Goal: Transaction & Acquisition: Purchase product/service

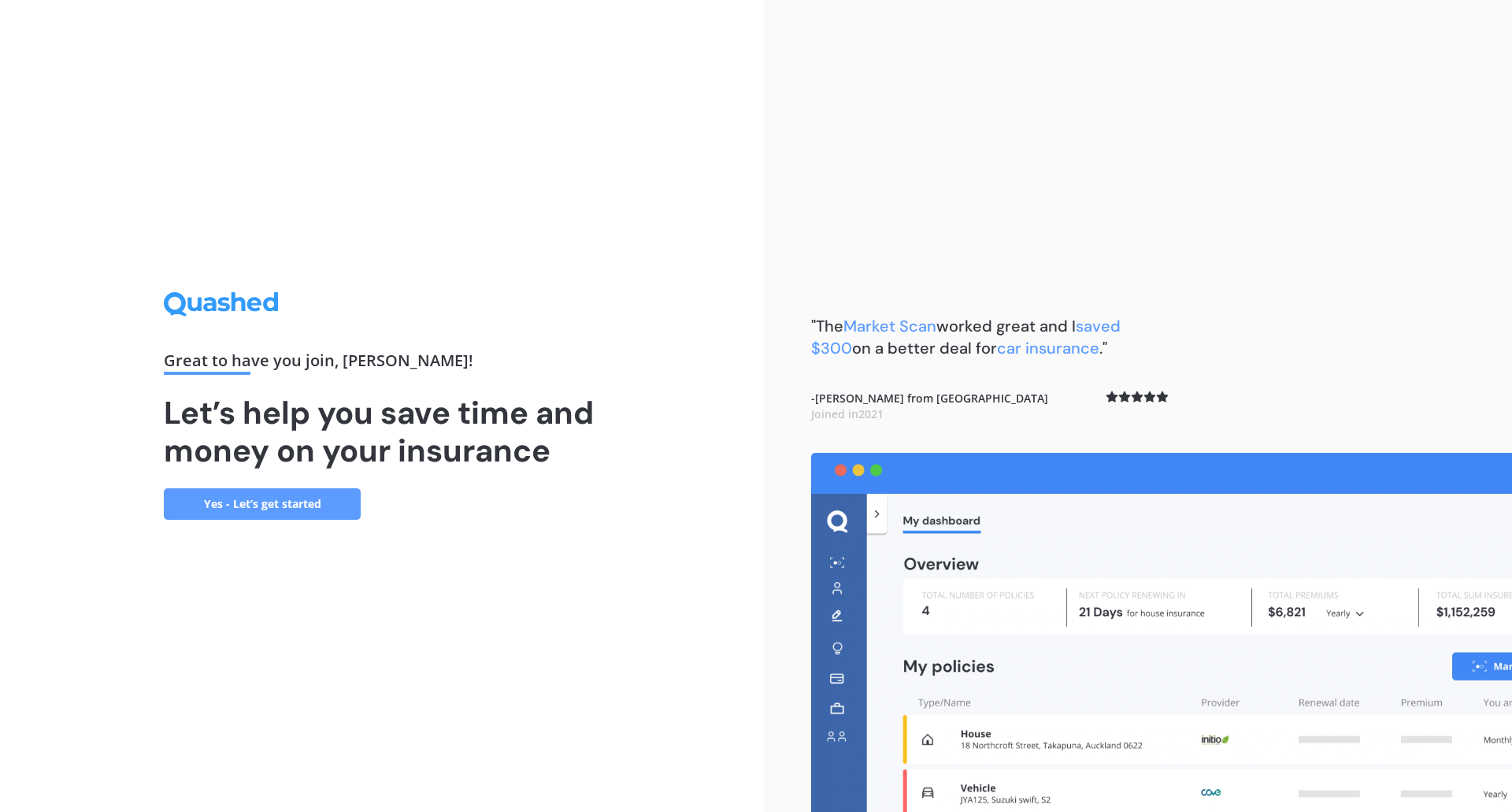
click at [299, 509] on link "Yes - Let’s get started" at bounding box center [261, 503] width 196 height 31
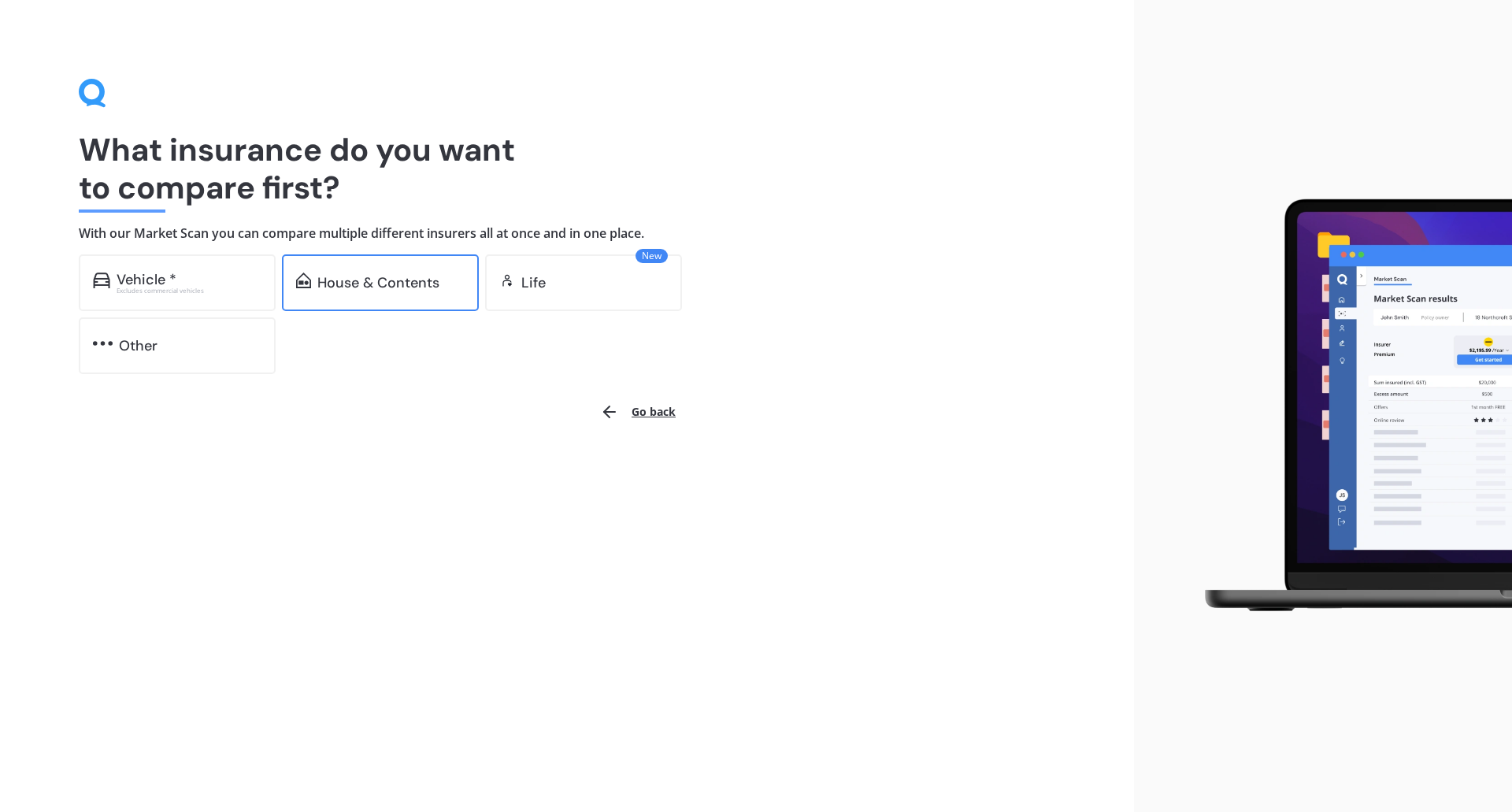
click at [418, 290] on div "House & Contents" at bounding box center [378, 283] width 122 height 16
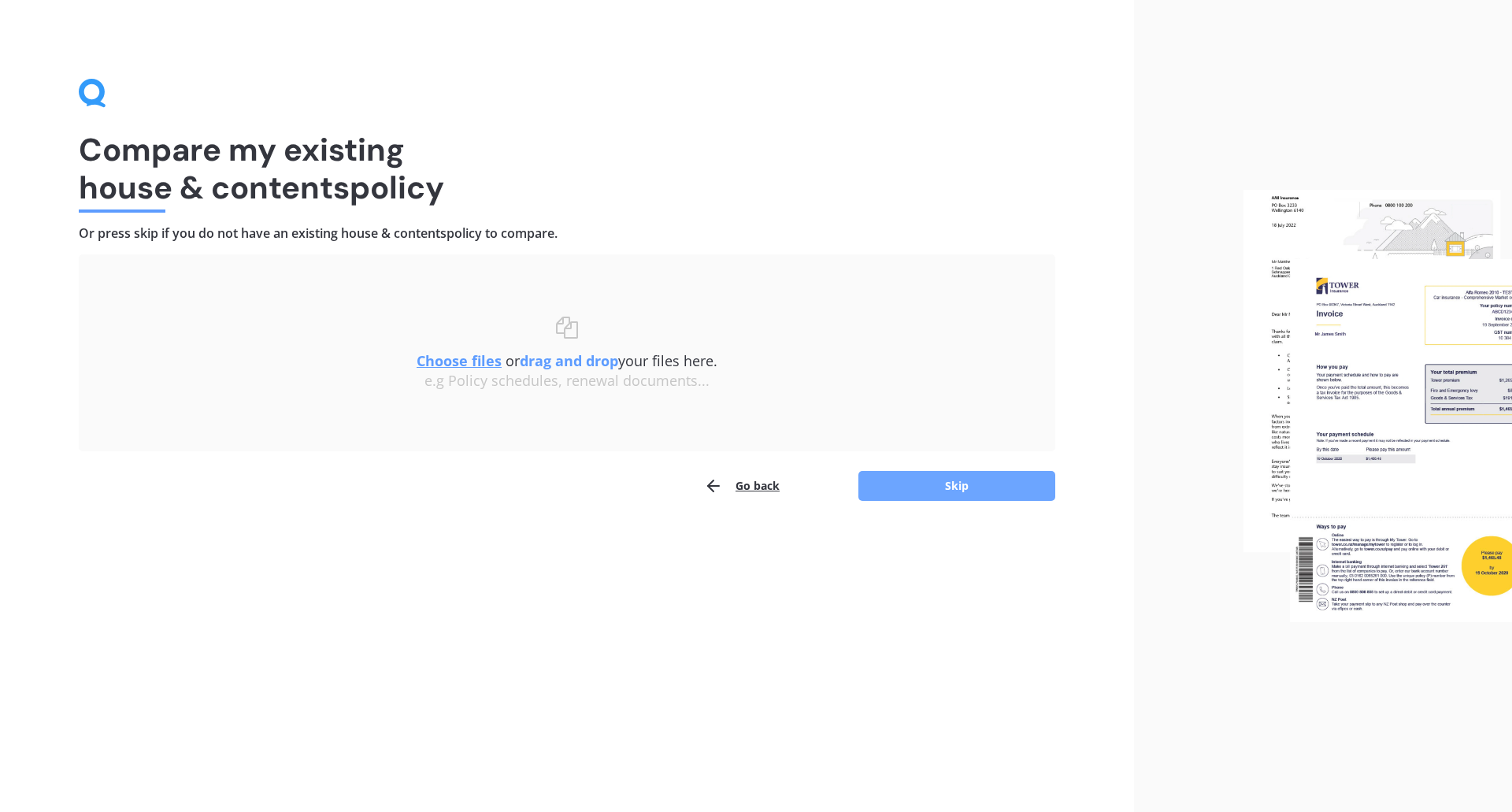
click at [997, 486] on button "Skip" at bounding box center [956, 486] width 196 height 30
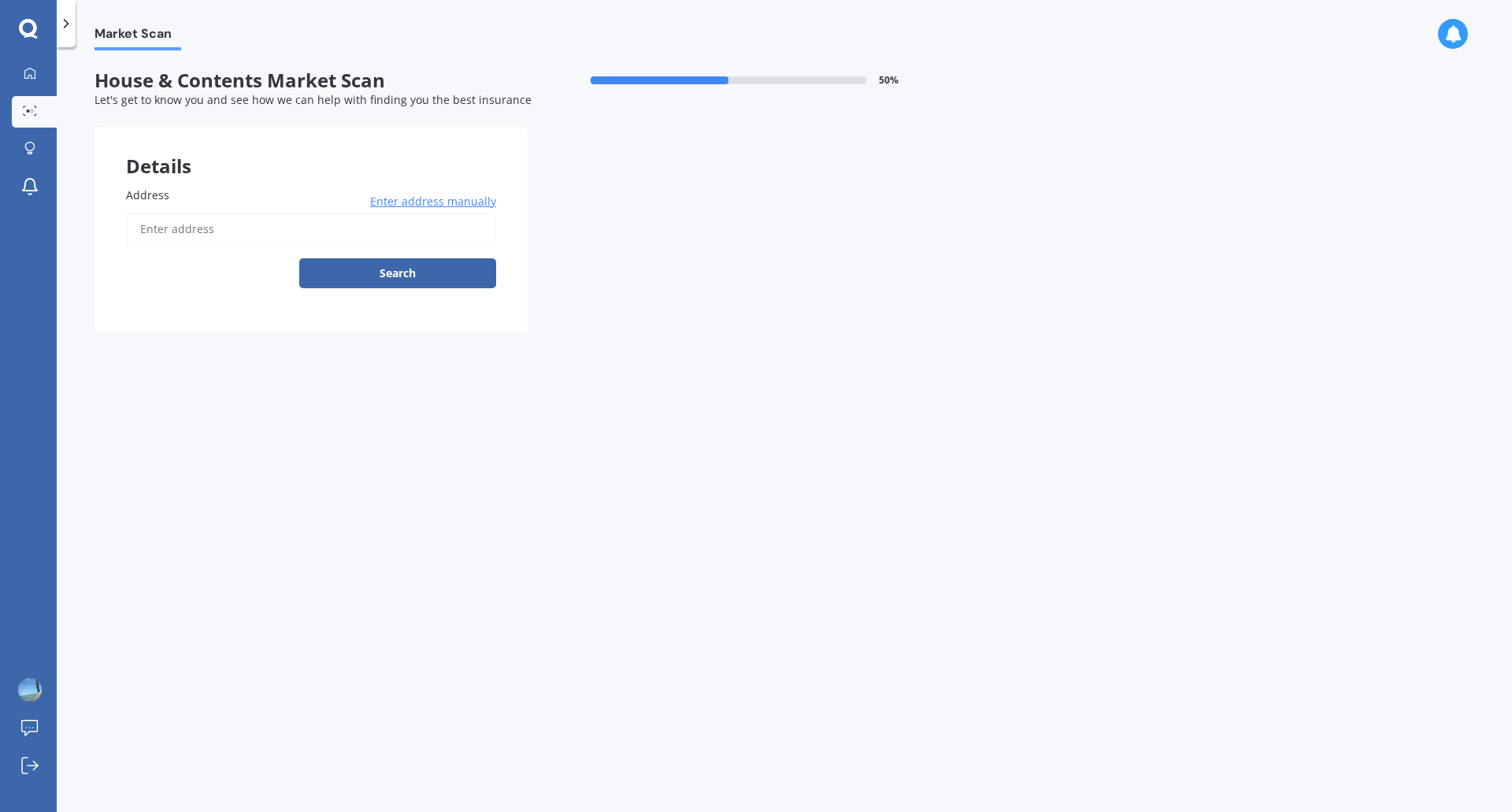
click at [268, 232] on input "Address" at bounding box center [311, 229] width 370 height 33
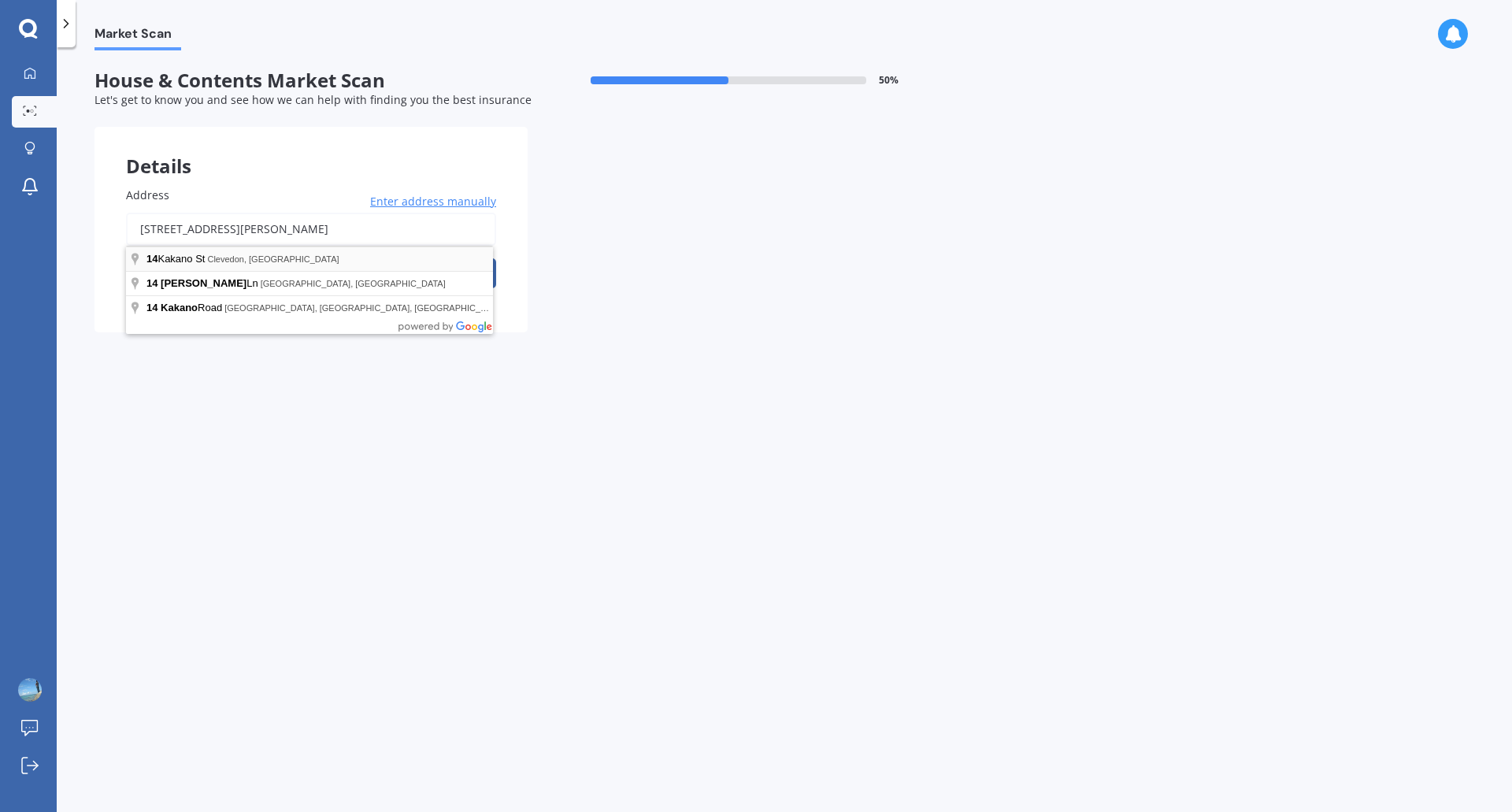
type input "14 Kakano Street, Clevedon 2582"
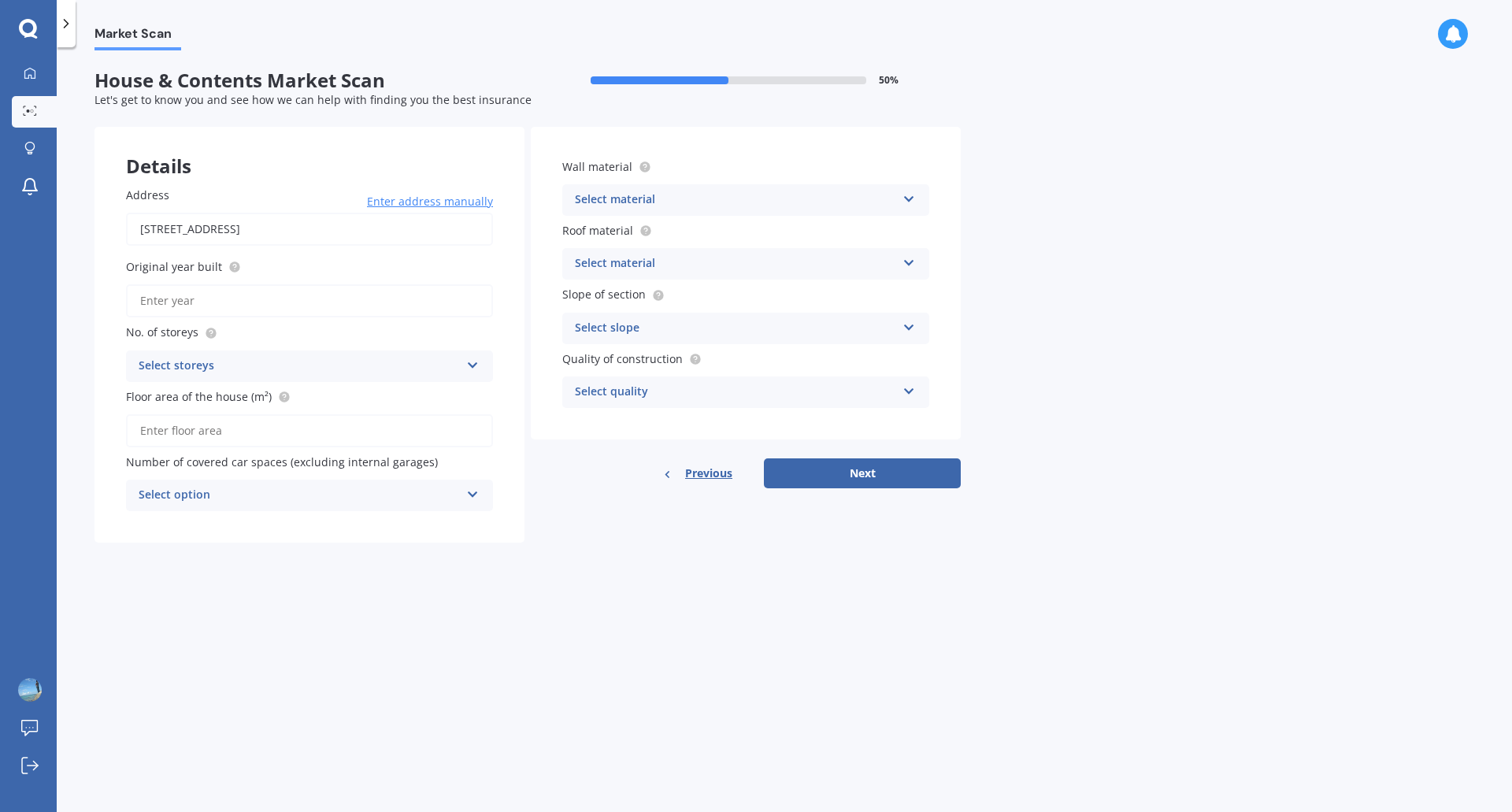
click at [206, 301] on input "Original year built" at bounding box center [309, 301] width 367 height 33
type input "2025"
click at [207, 366] on div "Select storeys" at bounding box center [299, 366] width 321 height 19
click at [139, 394] on div "1" at bounding box center [309, 398] width 365 height 28
click at [202, 432] on input "Floor area of the house (m²)" at bounding box center [309, 430] width 367 height 33
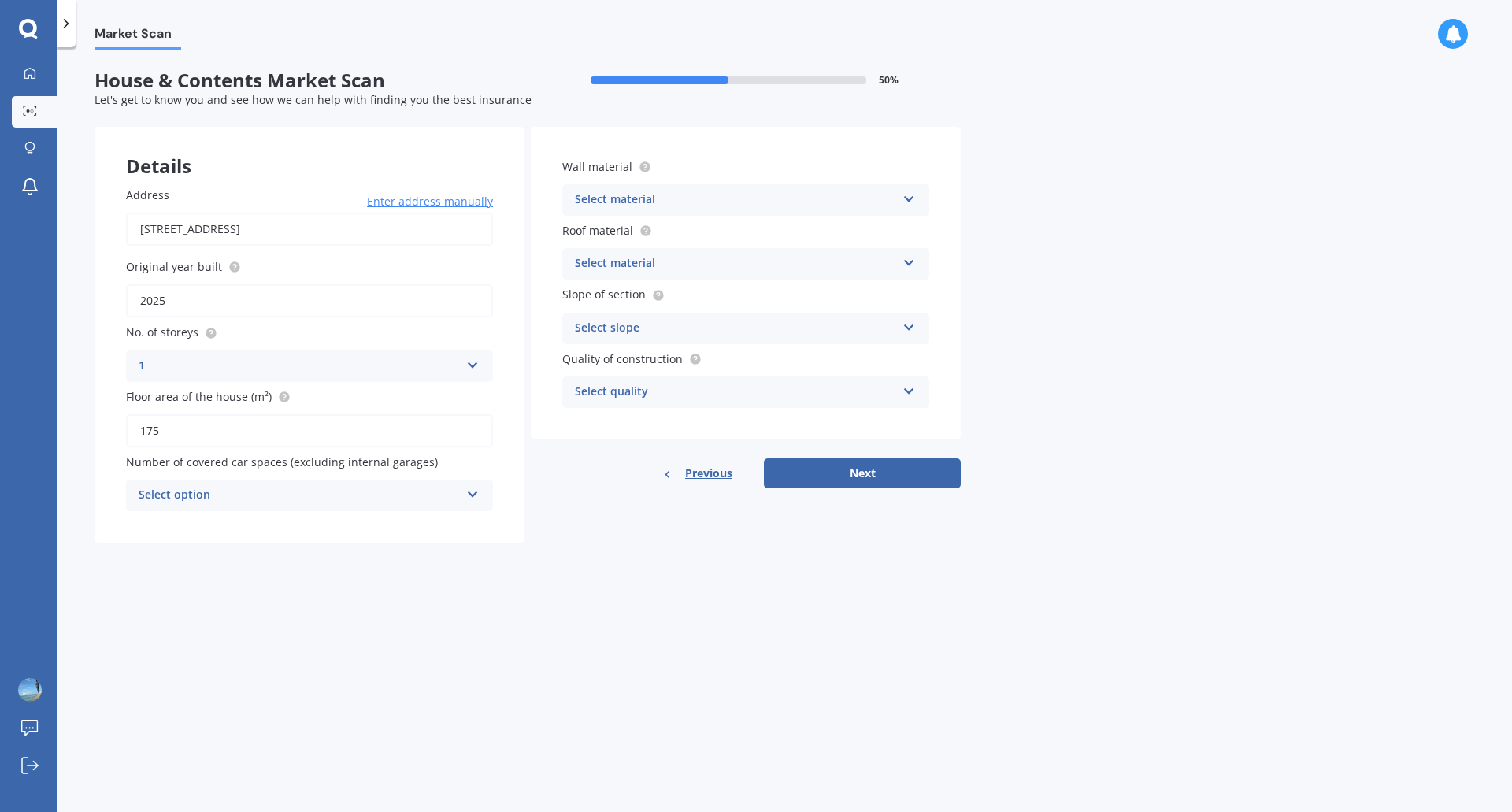
type input "175"
click at [203, 487] on div "Select option" at bounding box center [299, 495] width 321 height 19
drag, startPoint x: 641, startPoint y: 624, endPoint x: 693, endPoint y: 343, distance: 285.8
click at [639, 622] on div "Market Scan House & Contents Market Scan 50 % Let's get to know you and see how…" at bounding box center [784, 433] width 1455 height 765
click at [652, 199] on div "Select material" at bounding box center [735, 199] width 321 height 19
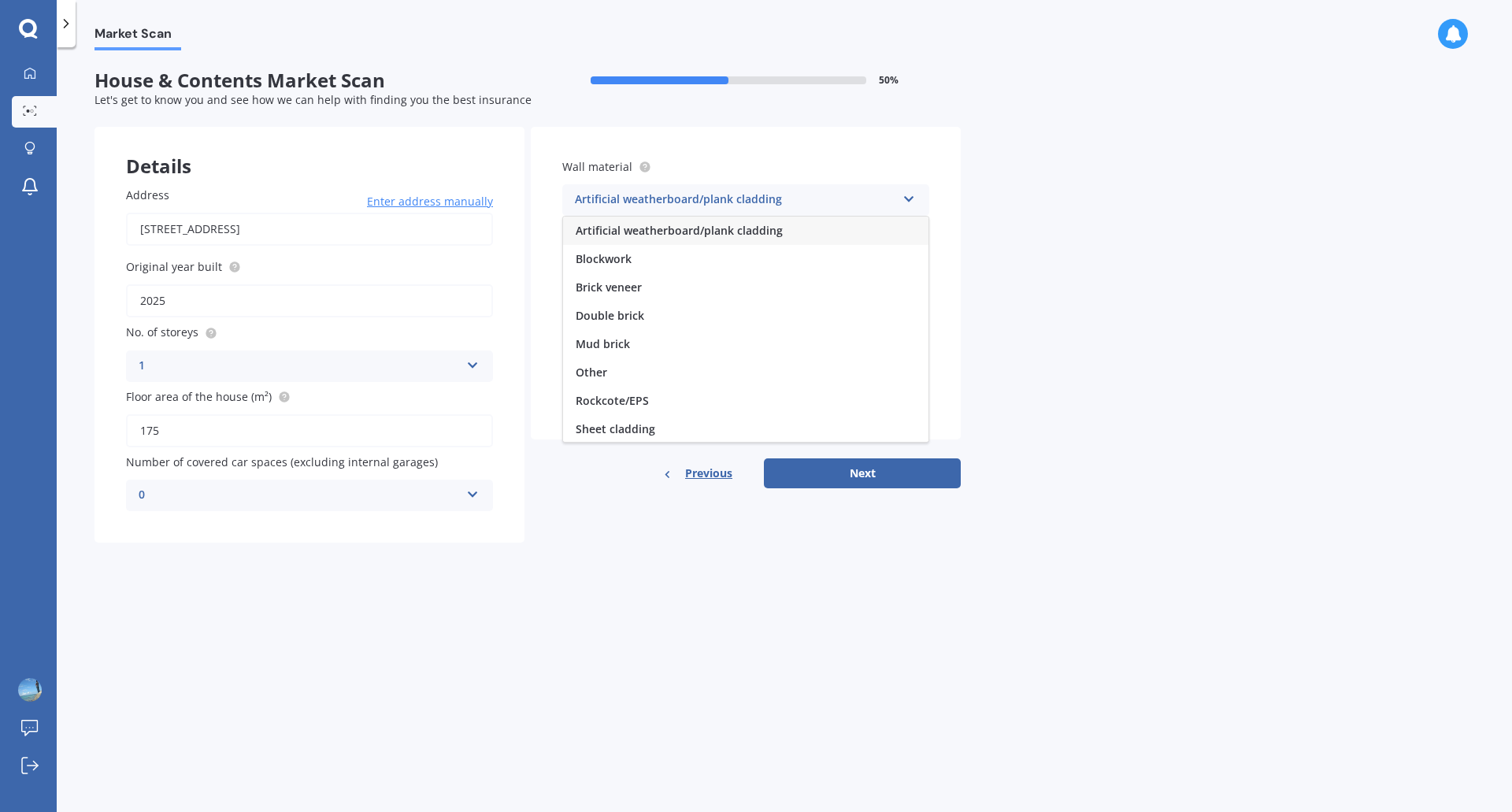
click at [622, 236] on span "Artificial weatherboard/plank cladding" at bounding box center [679, 230] width 207 height 15
click at [614, 262] on div "Select material" at bounding box center [735, 263] width 321 height 19
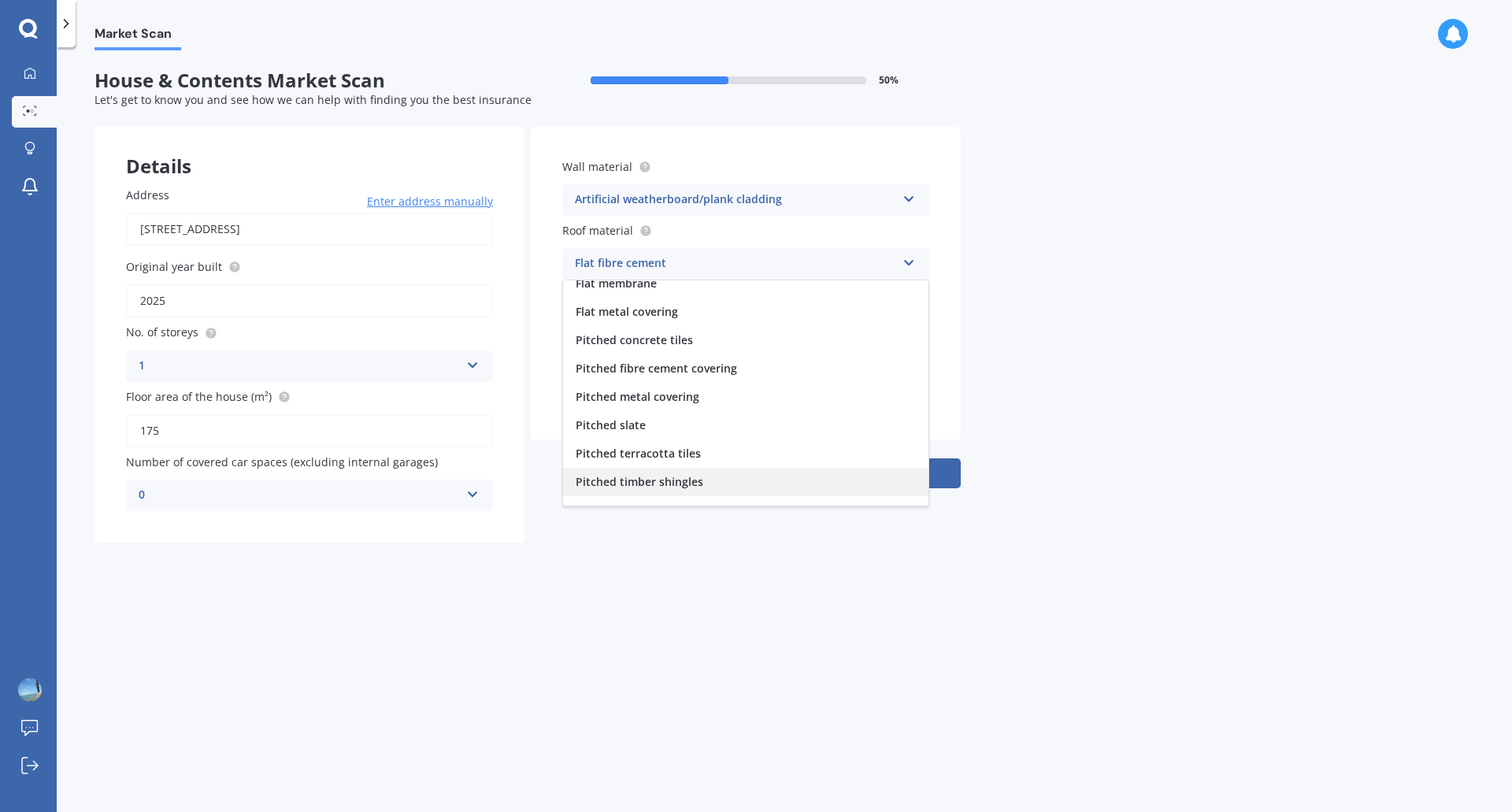
scroll to position [59, 0]
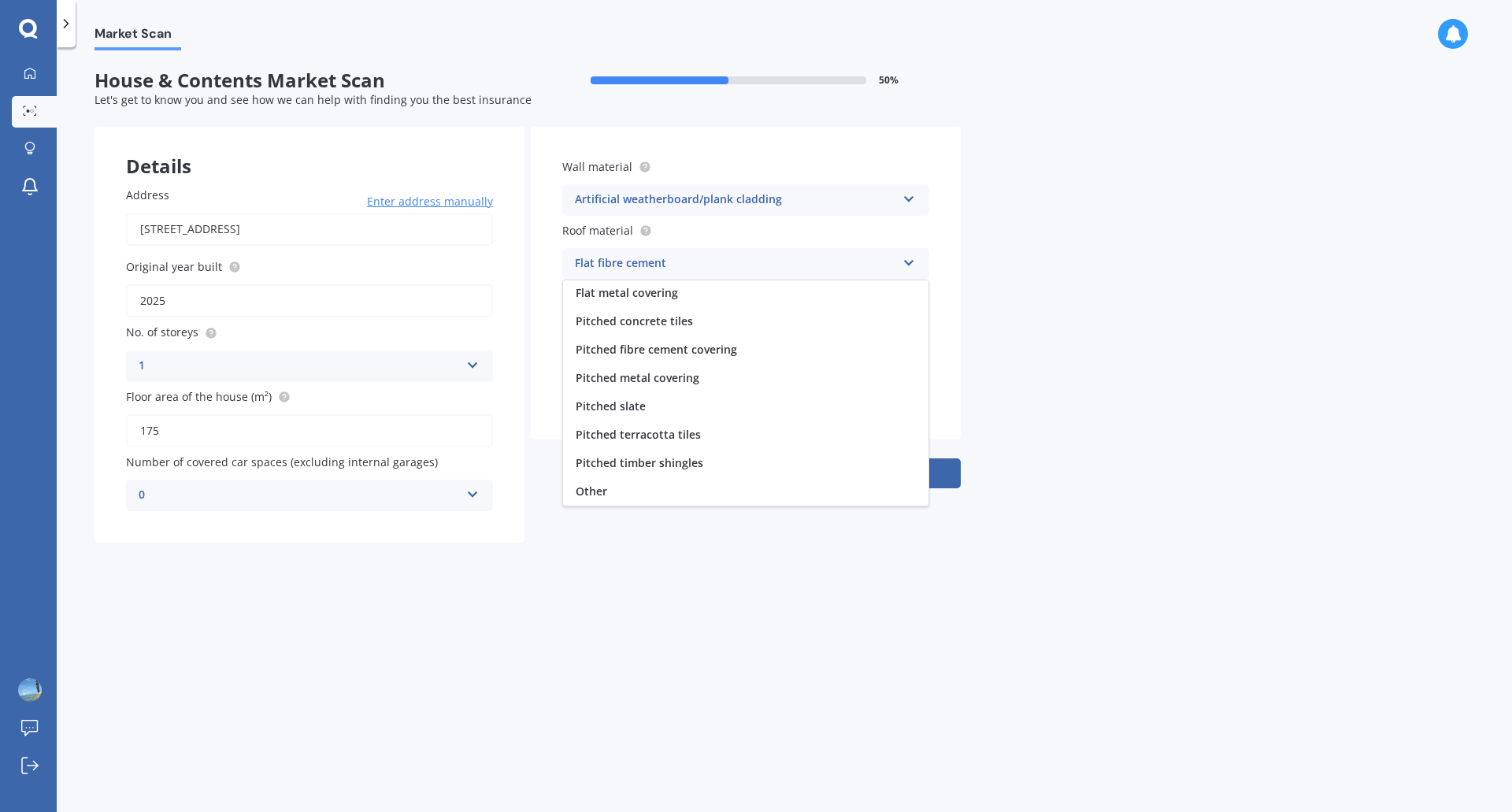
click at [595, 488] on span "Other" at bounding box center [591, 491] width 31 height 15
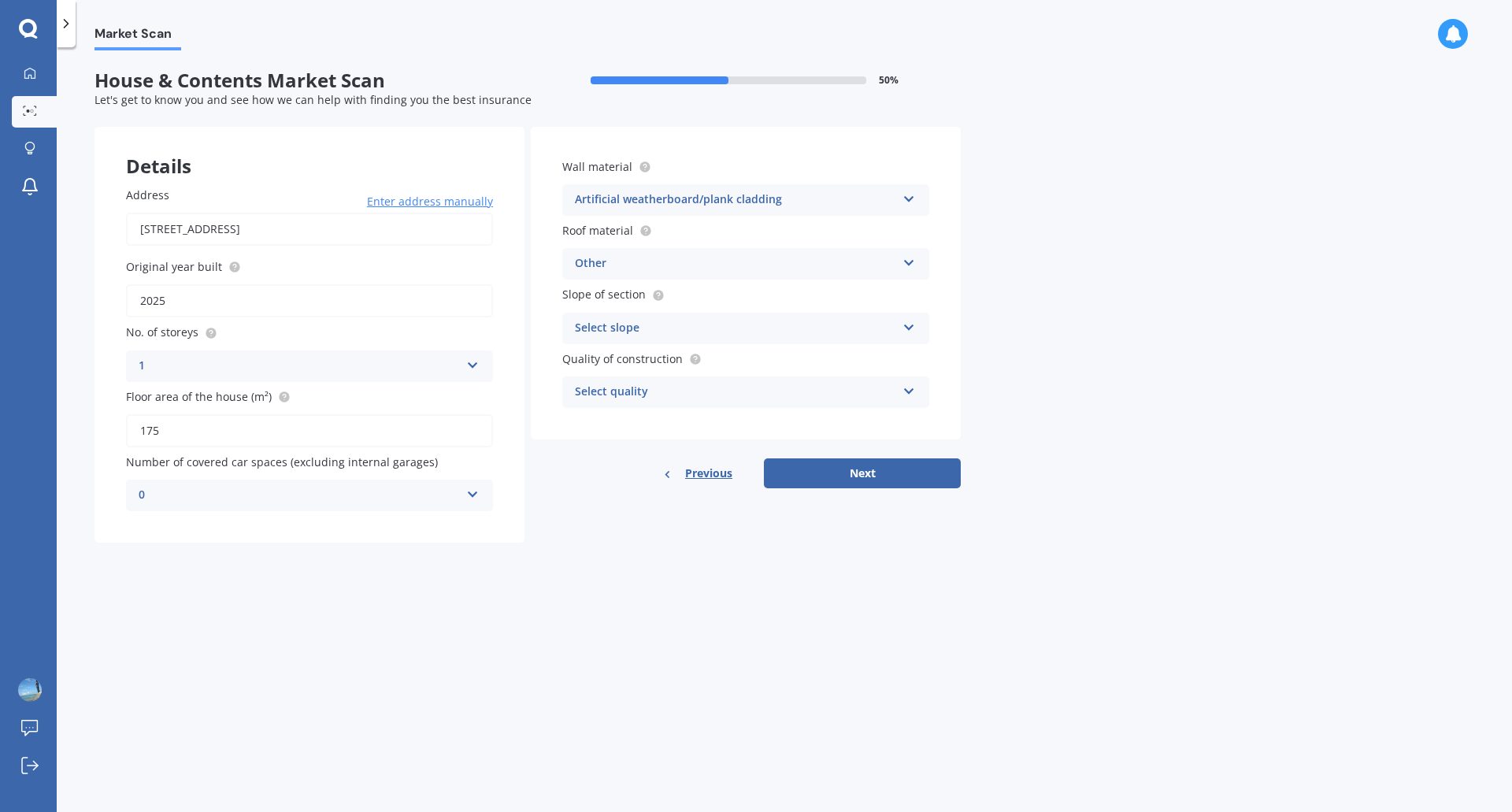
click at [644, 328] on div "Select slope" at bounding box center [735, 328] width 321 height 19
click at [637, 365] on span "Flat or gentle slope (up to about 5°)" at bounding box center [672, 358] width 192 height 15
click at [702, 399] on div "Select quality" at bounding box center [735, 392] width 321 height 19
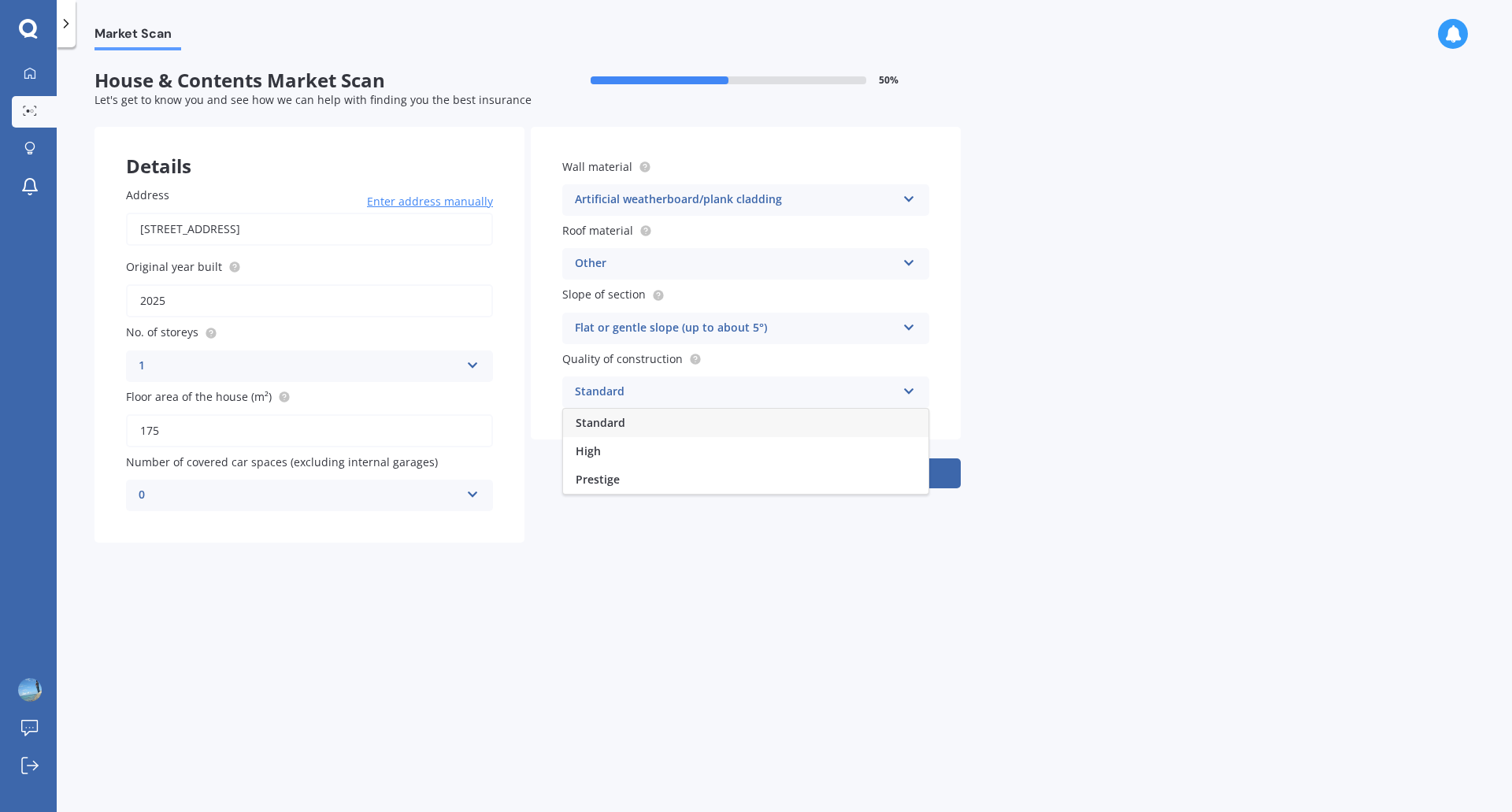
click at [592, 424] on span "Standard" at bounding box center [601, 422] width 50 height 15
click at [818, 482] on button "Next" at bounding box center [861, 474] width 196 height 30
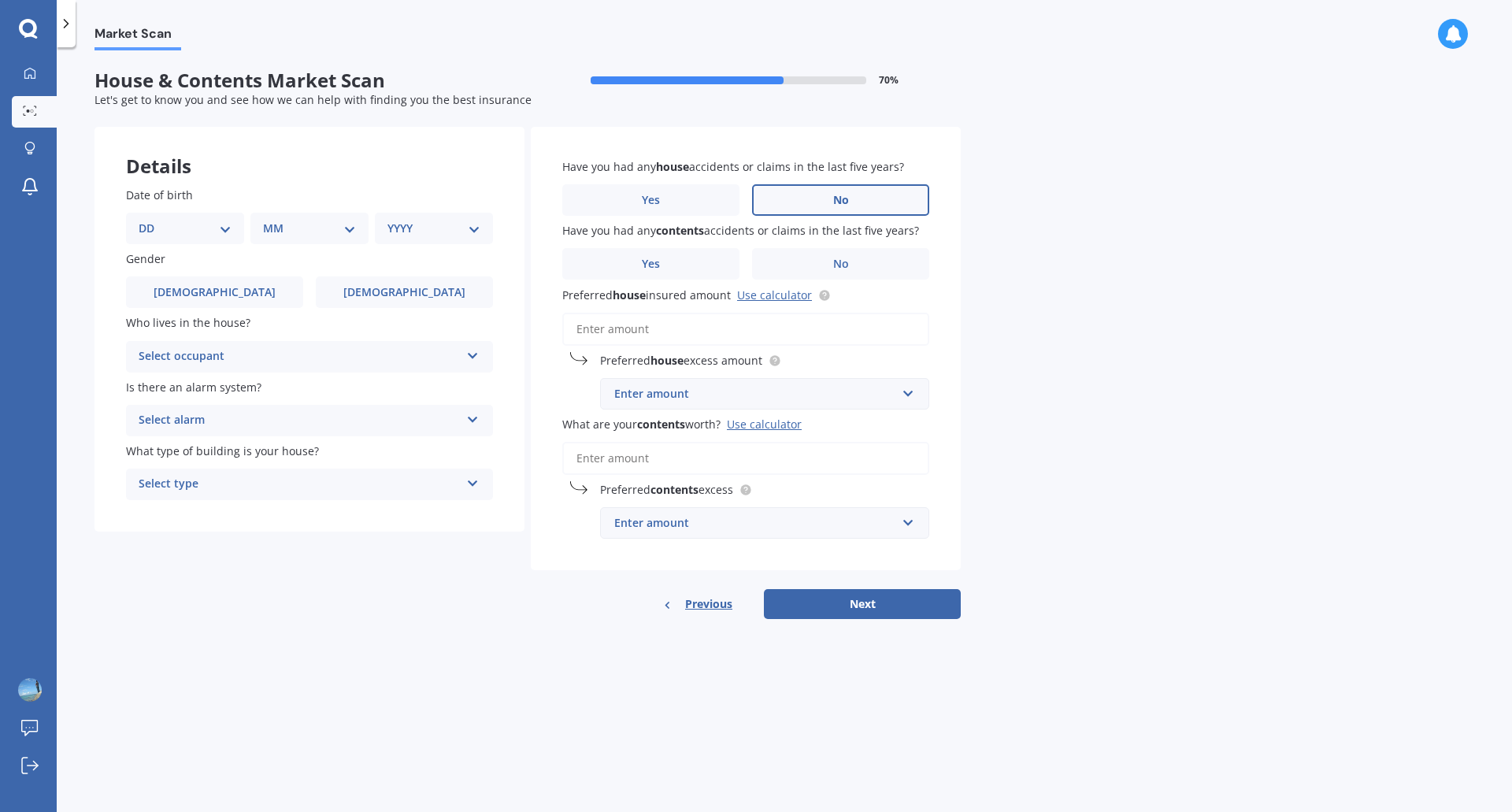
click at [824, 197] on label "No" at bounding box center [840, 199] width 177 height 31
click at [0, 0] on input "No" at bounding box center [0, 0] width 0 height 0
click at [856, 260] on label "No" at bounding box center [840, 263] width 177 height 31
click at [0, 0] on input "No" at bounding box center [0, 0] width 0 height 0
click at [772, 296] on link "Use calculator" at bounding box center [774, 294] width 75 height 15
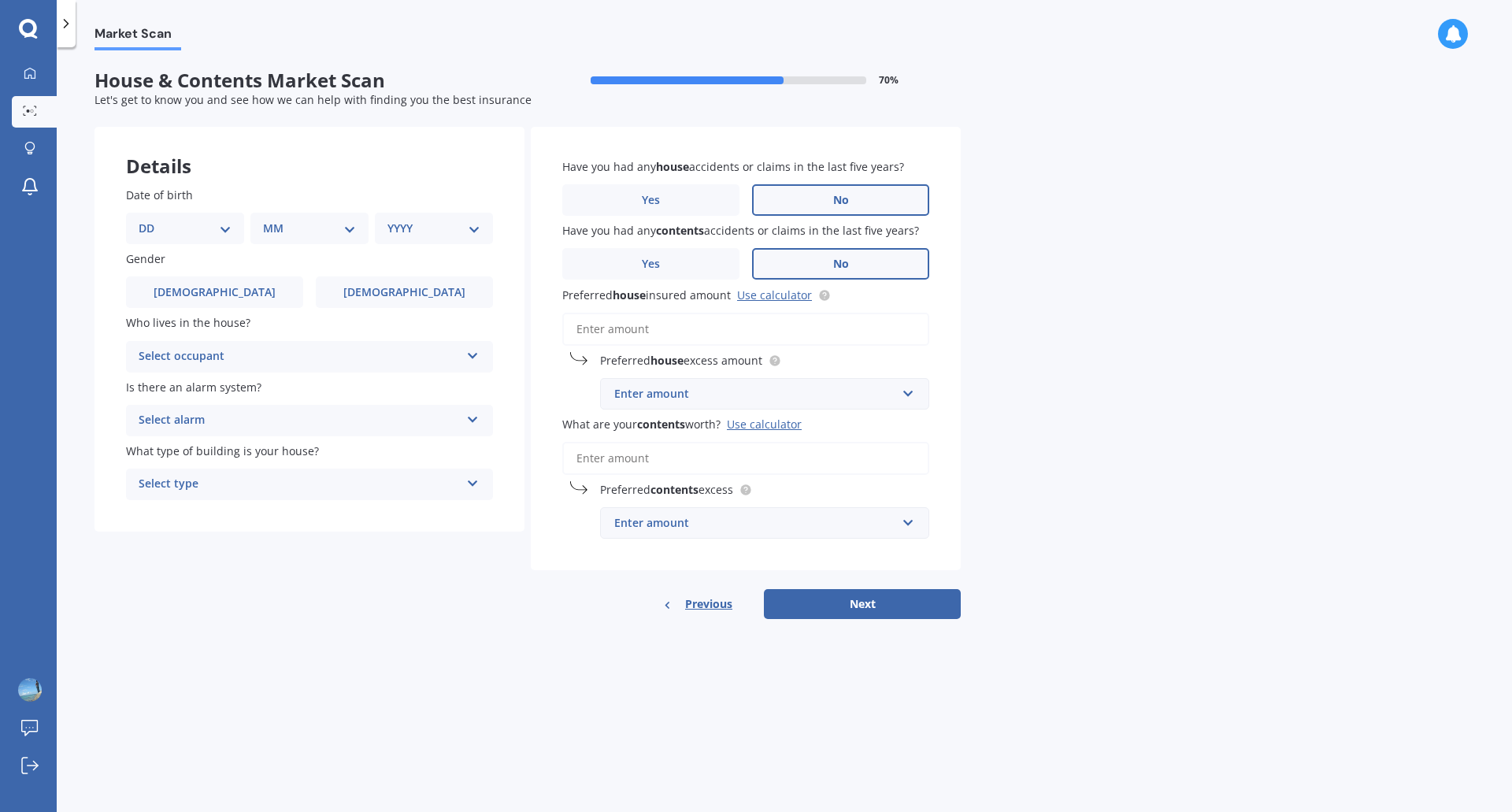
click at [680, 328] on input "Preferred house insured amount Use calculator" at bounding box center [746, 329] width 367 height 33
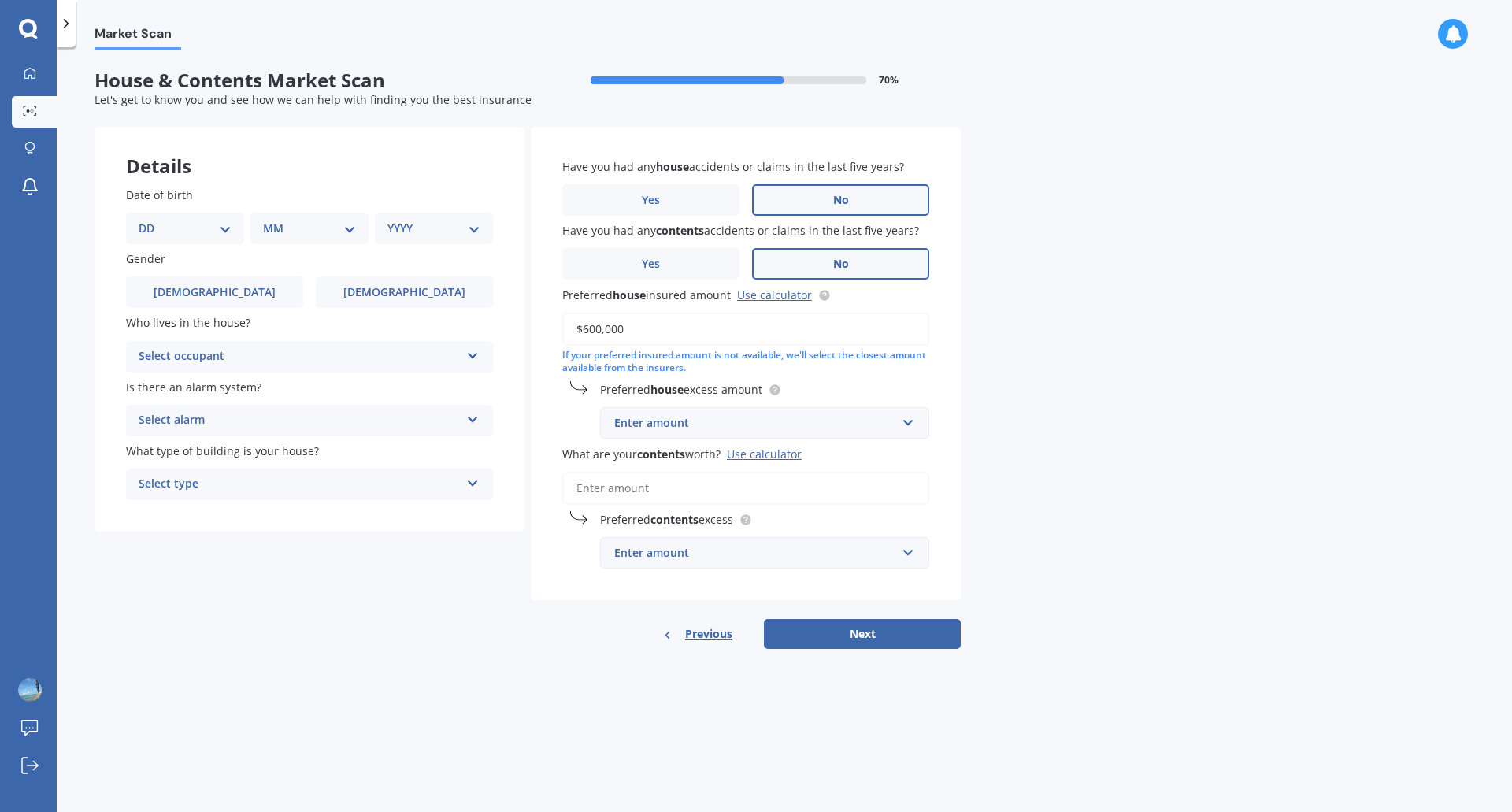
click at [680, 328] on input "$600,000" at bounding box center [746, 329] width 367 height 33
click at [679, 328] on input "$600,000" at bounding box center [746, 329] width 367 height 33
type input "$550,000"
click at [695, 422] on div "Enter amount" at bounding box center [755, 422] width 282 height 17
click at [1062, 429] on div "Market Scan House & Contents Market Scan 70 % Let's get to know you and see how…" at bounding box center [784, 433] width 1455 height 765
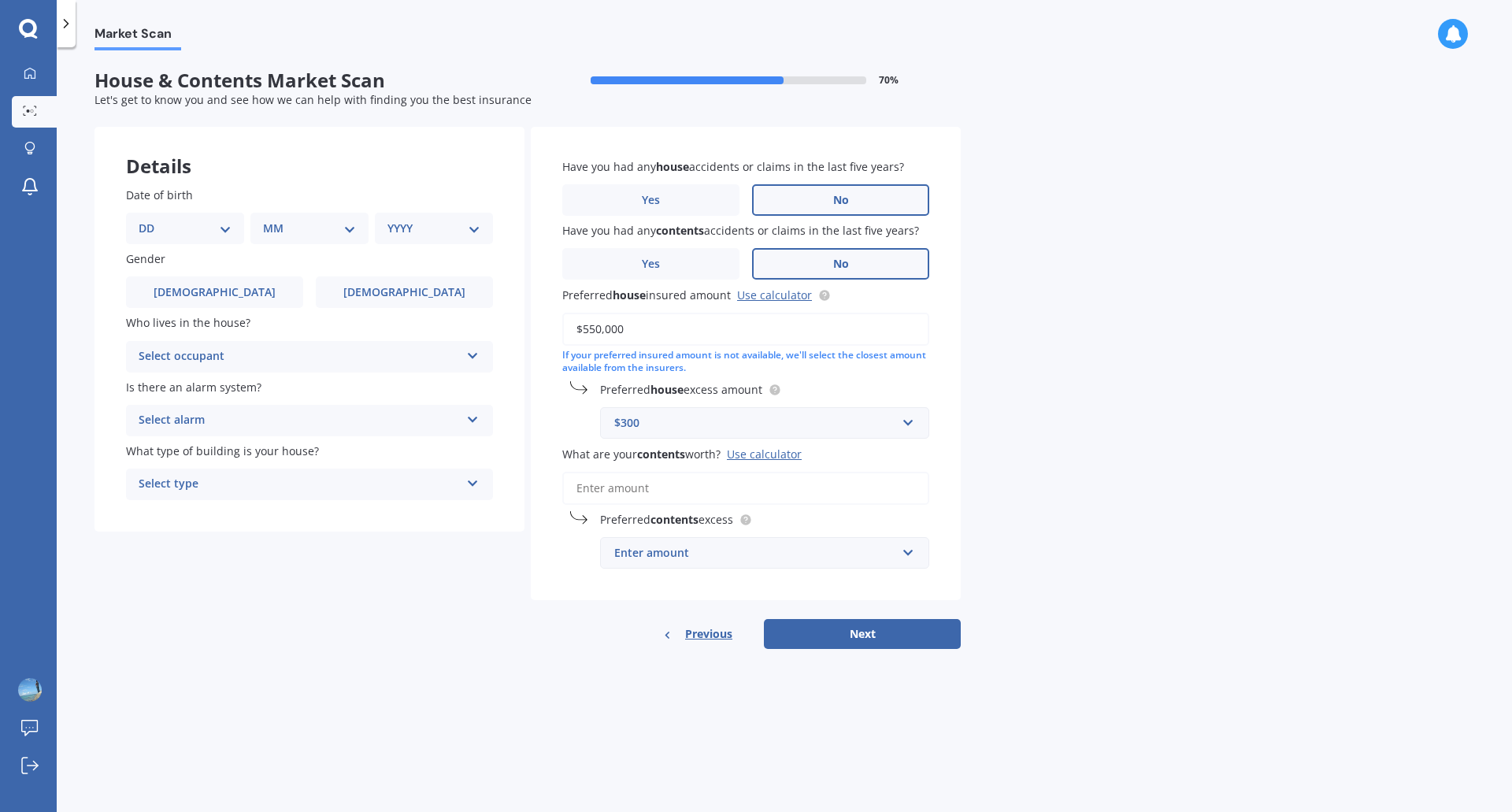
click at [780, 458] on div "Use calculator" at bounding box center [764, 454] width 75 height 15
click at [780, 472] on input "What are your contents worth? Use calculator" at bounding box center [746, 488] width 367 height 33
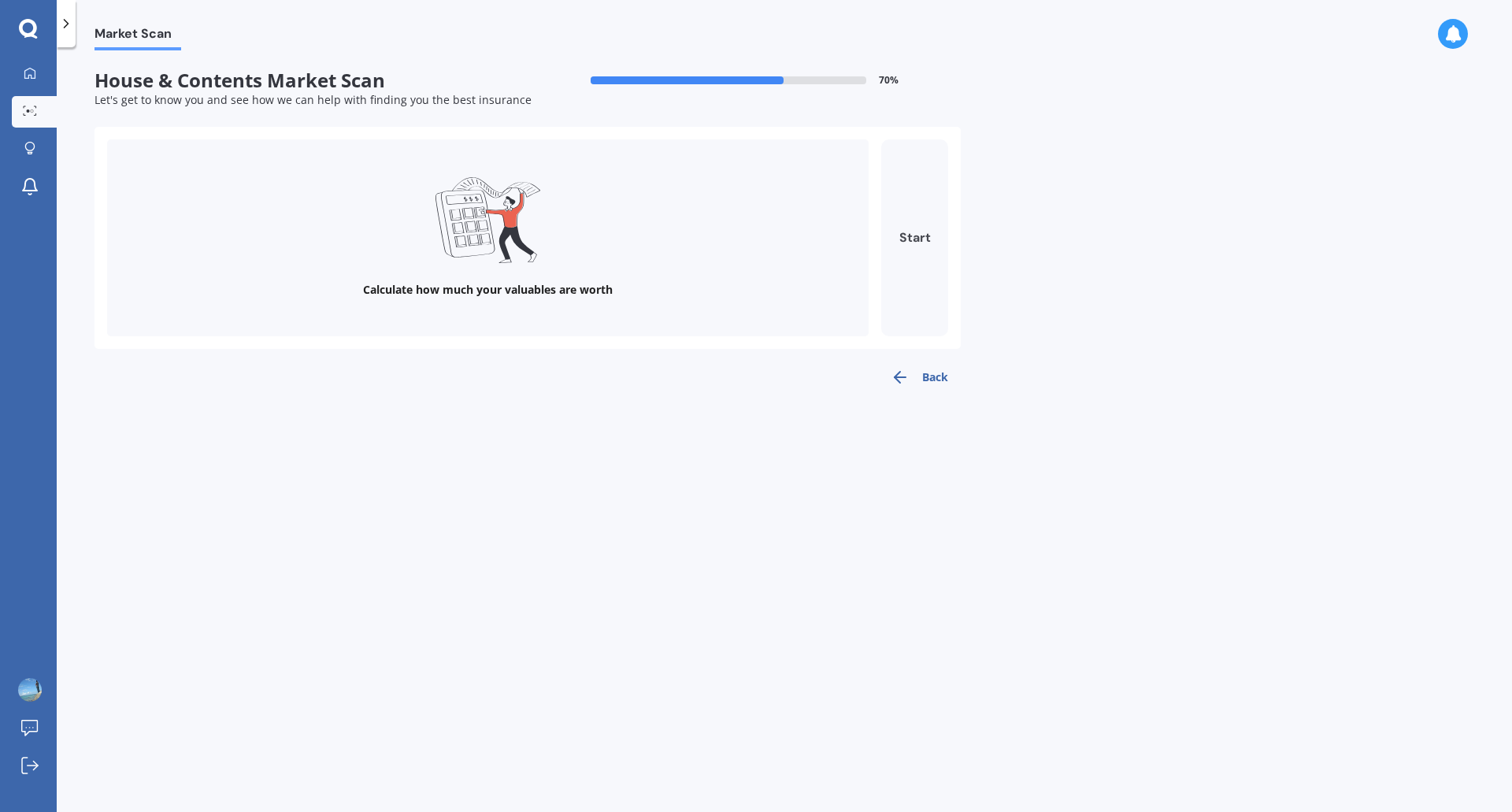
click at [924, 239] on button "Start" at bounding box center [914, 237] width 67 height 197
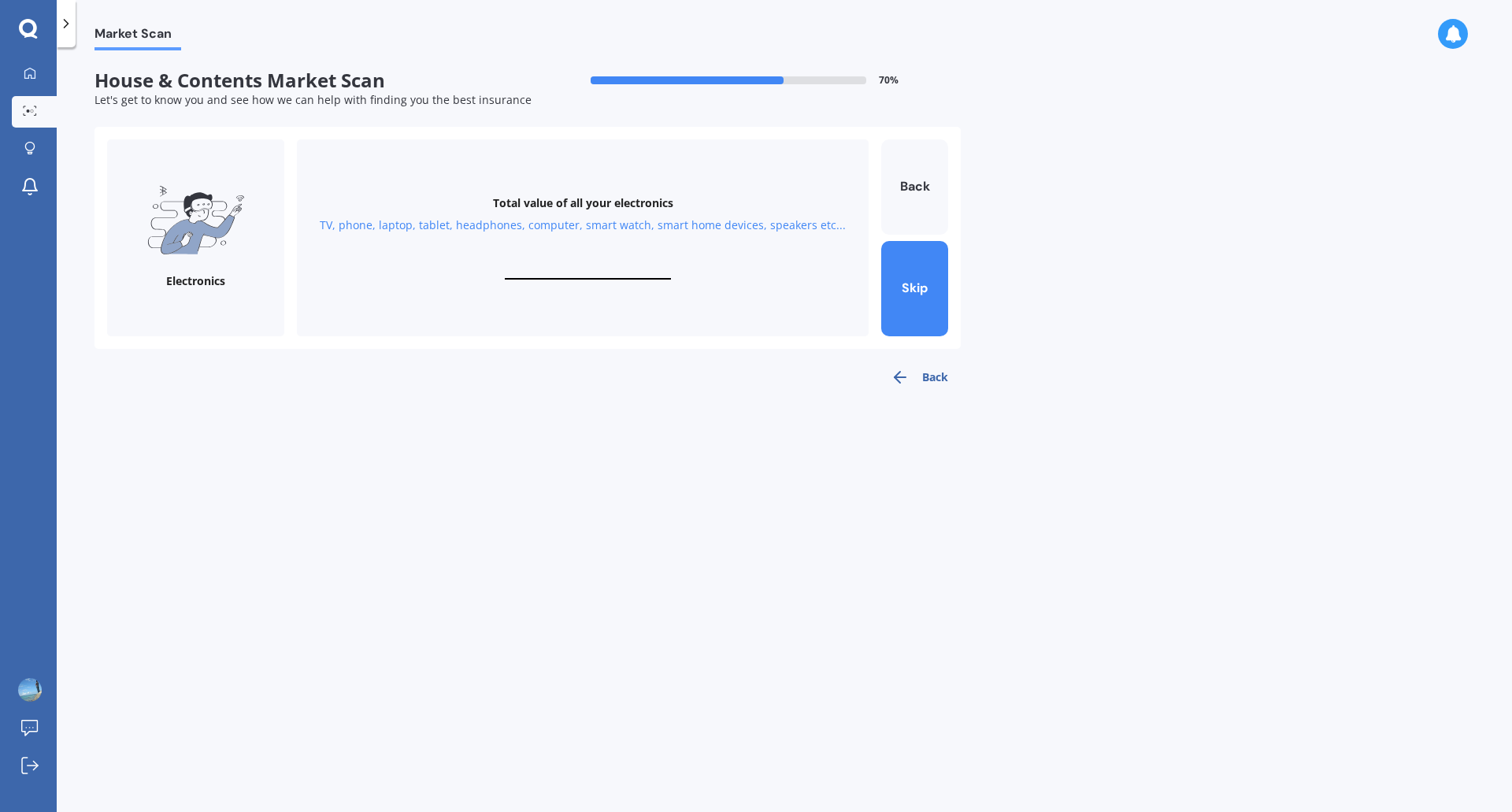
click at [662, 247] on div "Total value of all your electronics TV, phone, laptop, tablet, headphones, comp…" at bounding box center [582, 237] width 572 height 197
click at [580, 264] on div "Total value of all your electronics TV, phone, laptop, tablet, headphones, comp…" at bounding box center [582, 237] width 572 height 197
click at [591, 222] on div "TV, phone, laptop, tablet, headphones, computer, smart watch, smart home device…" at bounding box center [583, 226] width 526 height 16
drag, startPoint x: 597, startPoint y: 222, endPoint x: 595, endPoint y: 204, distance: 18.1
click at [596, 222] on div "TV, phone, laptop, tablet, headphones, computer, smart watch, smart home device…" at bounding box center [583, 226] width 526 height 16
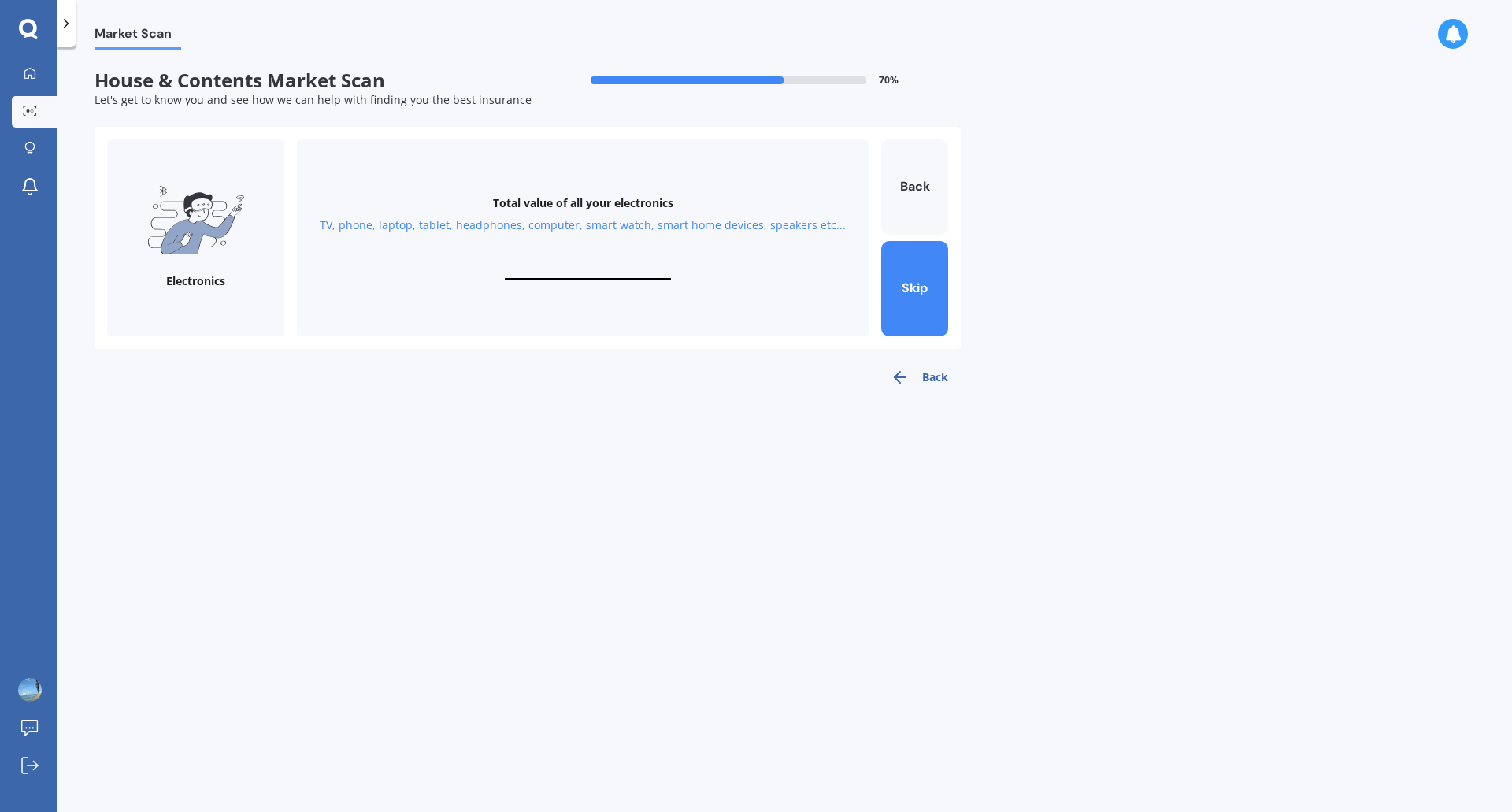
click at [594, 203] on div "Total value of all your electronics" at bounding box center [583, 204] width 180 height 16
click at [911, 300] on button "Skip" at bounding box center [914, 288] width 67 height 95
click at [920, 189] on button "Back" at bounding box center [914, 187] width 67 height 95
click at [199, 285] on div "Electronics" at bounding box center [196, 281] width 59 height 16
drag, startPoint x: 374, startPoint y: 189, endPoint x: 394, endPoint y: 194, distance: 20.6
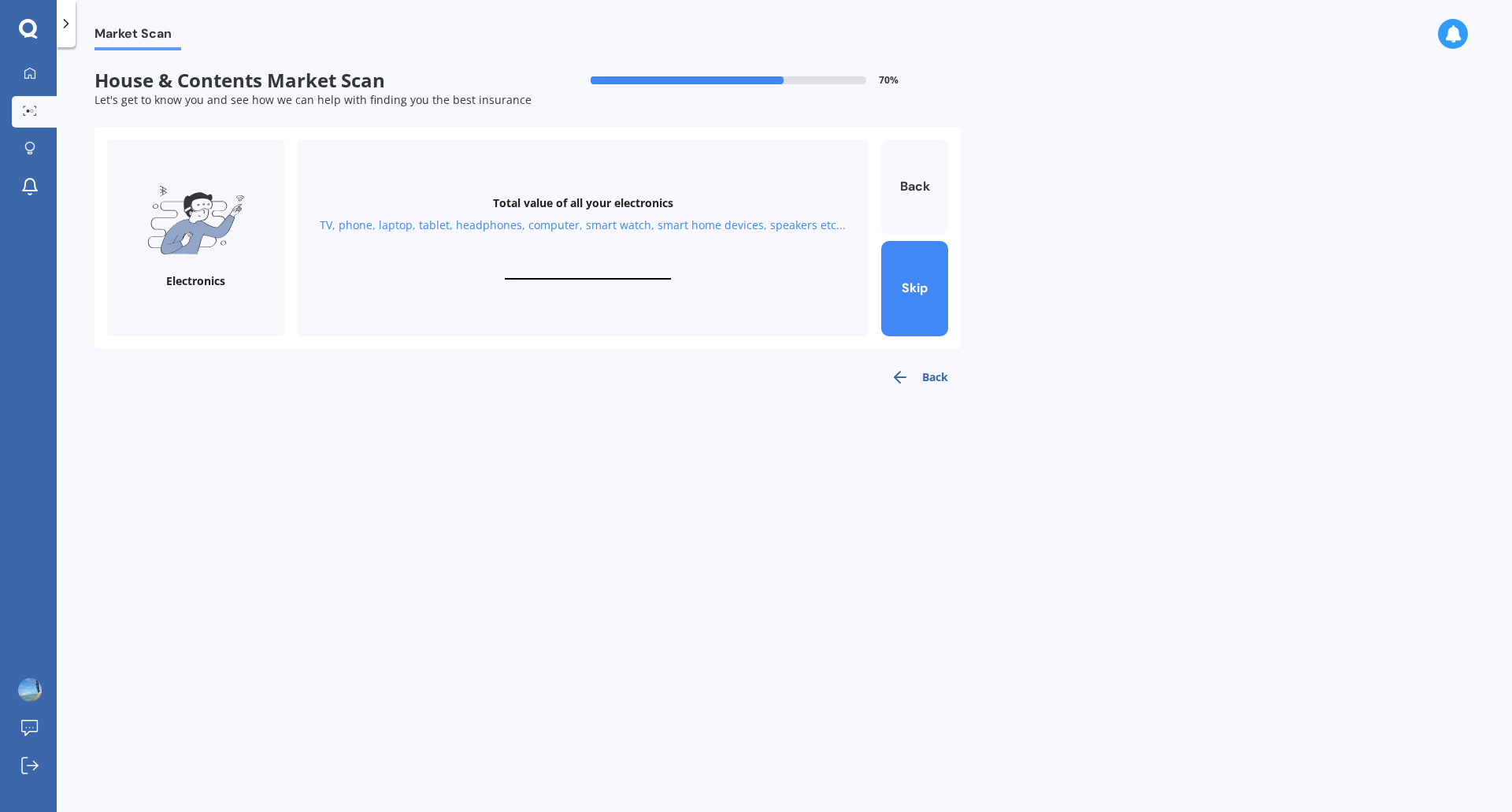
click at [375, 190] on div "Total value of all your electronics TV, phone, laptop, tablet, headphones, comp…" at bounding box center [582, 237] width 572 height 197
drag, startPoint x: 530, startPoint y: 208, endPoint x: 597, endPoint y: 187, distance: 70.2
click at [531, 208] on div "Total value of all your electronics" at bounding box center [583, 204] width 180 height 16
click at [599, 186] on div "Total value of all your electronics TV, phone, laptop, tablet, headphones, comp…" at bounding box center [582, 237] width 572 height 197
click at [611, 222] on div "TV, phone, laptop, tablet, headphones, computer, smart watch, smart home device…" at bounding box center [583, 226] width 526 height 16
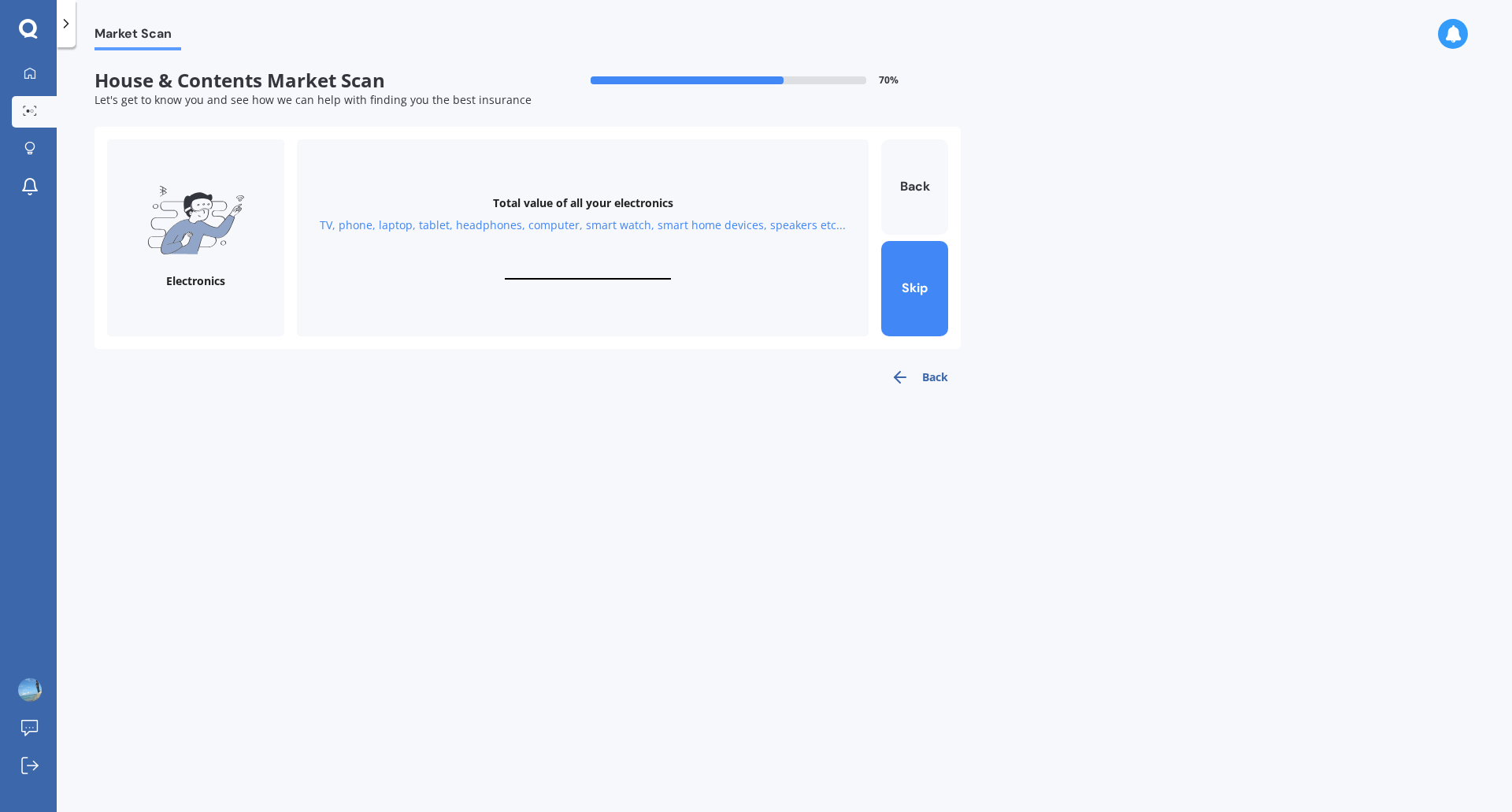
click at [632, 249] on div "Total value of all your electronics TV, phone, laptop, tablet, headphones, comp…" at bounding box center [582, 237] width 572 height 197
click at [626, 229] on div "TV, phone, laptop, tablet, headphones, computer, smart watch, smart home device…" at bounding box center [583, 226] width 526 height 16
click at [575, 261] on div "Total value of all your electronics TV, phone, laptop, tablet, headphones, comp…" at bounding box center [582, 237] width 572 height 197
click at [543, 279] on input "text" at bounding box center [588, 272] width 166 height 15
type input "$6,000"
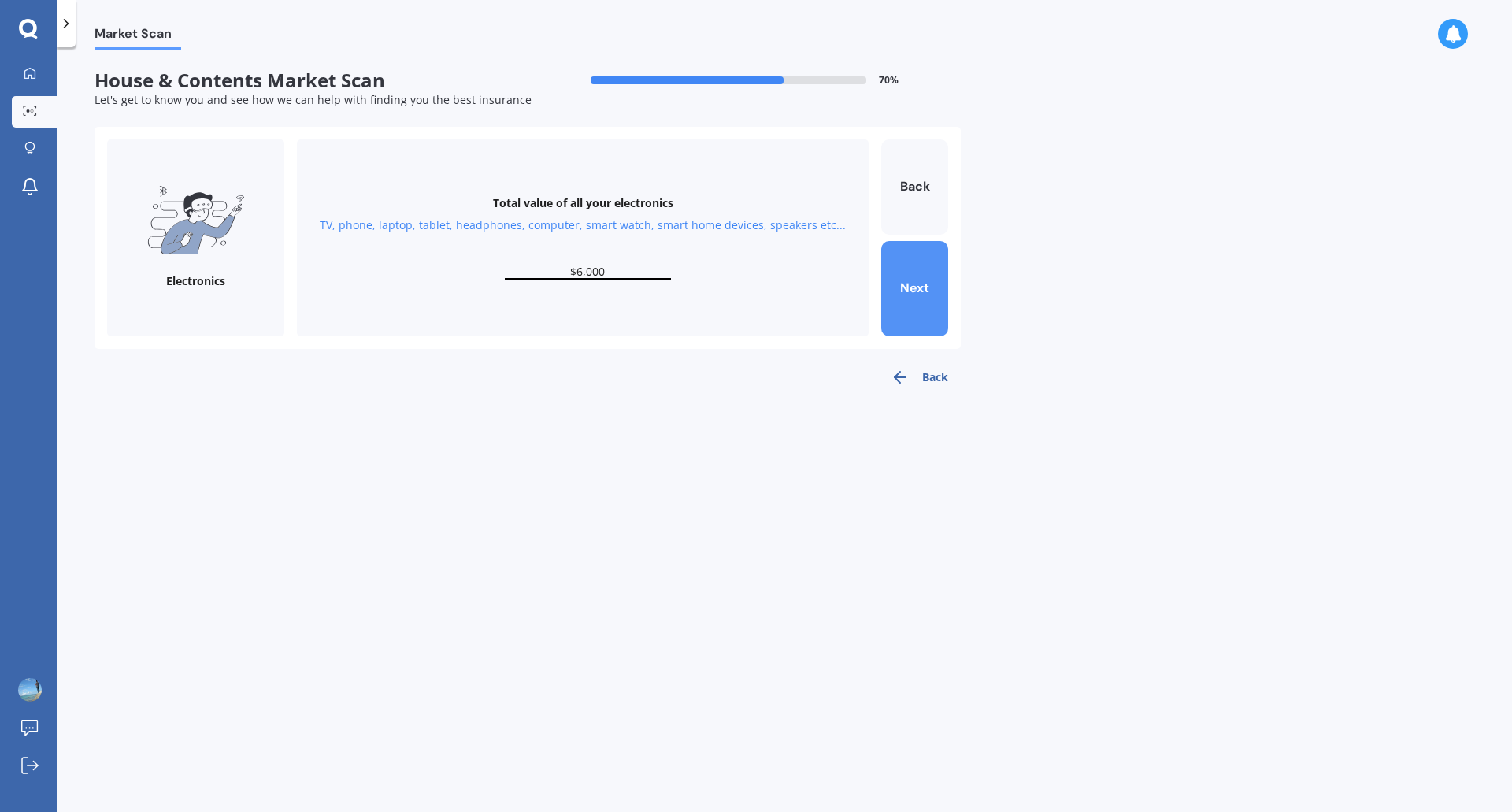
click at [909, 287] on button "Next" at bounding box center [914, 288] width 67 height 95
click at [594, 272] on input "text" at bounding box center [588, 272] width 166 height 15
type input "$5,000"
click at [911, 291] on button "Next" at bounding box center [914, 288] width 67 height 95
click at [552, 273] on input "text" at bounding box center [588, 272] width 166 height 15
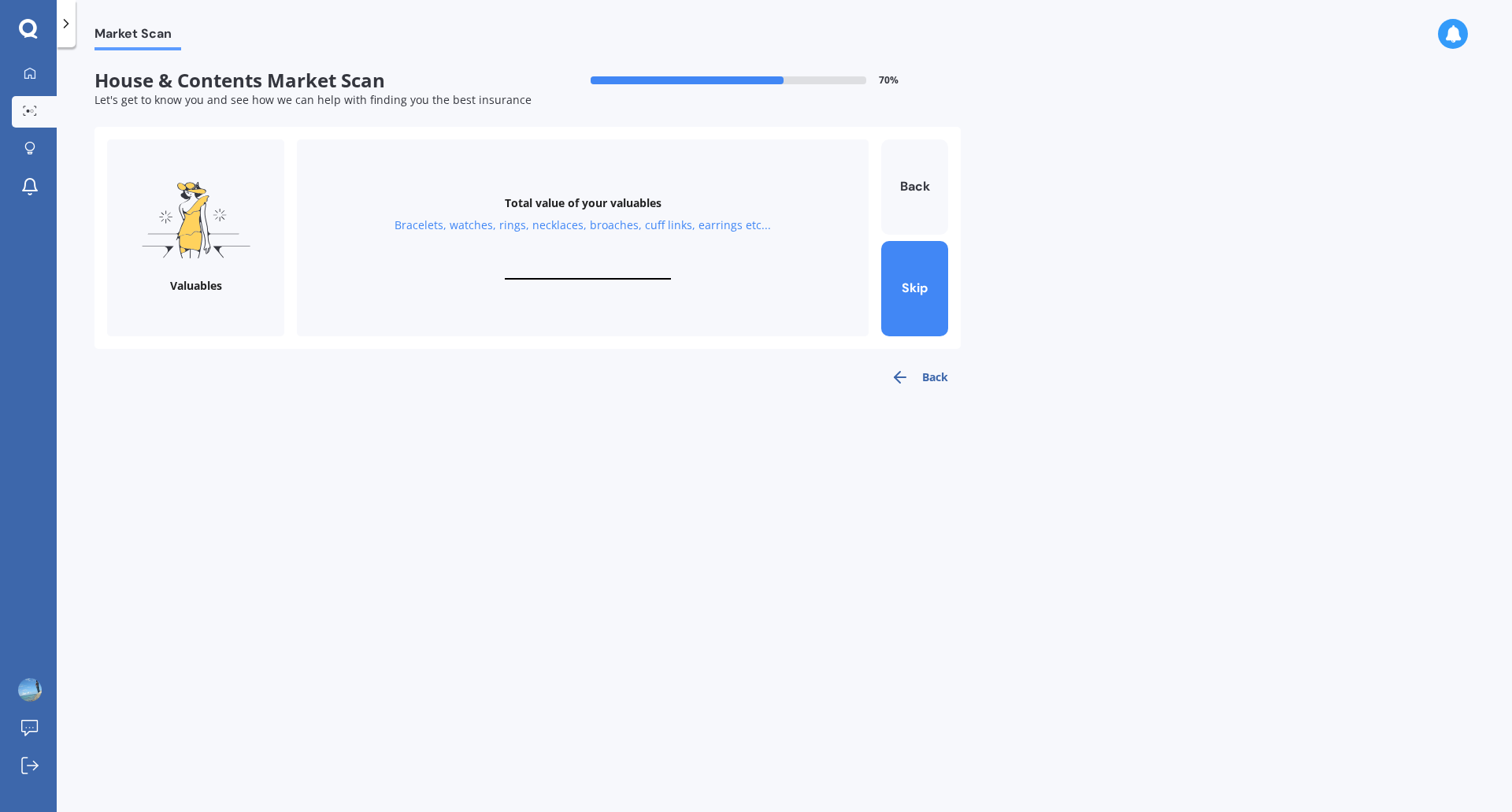
type input "$1"
type input "$5"
type input "$8,000"
click at [916, 279] on button "Next" at bounding box center [914, 288] width 67 height 95
click at [594, 267] on input "text" at bounding box center [588, 272] width 166 height 15
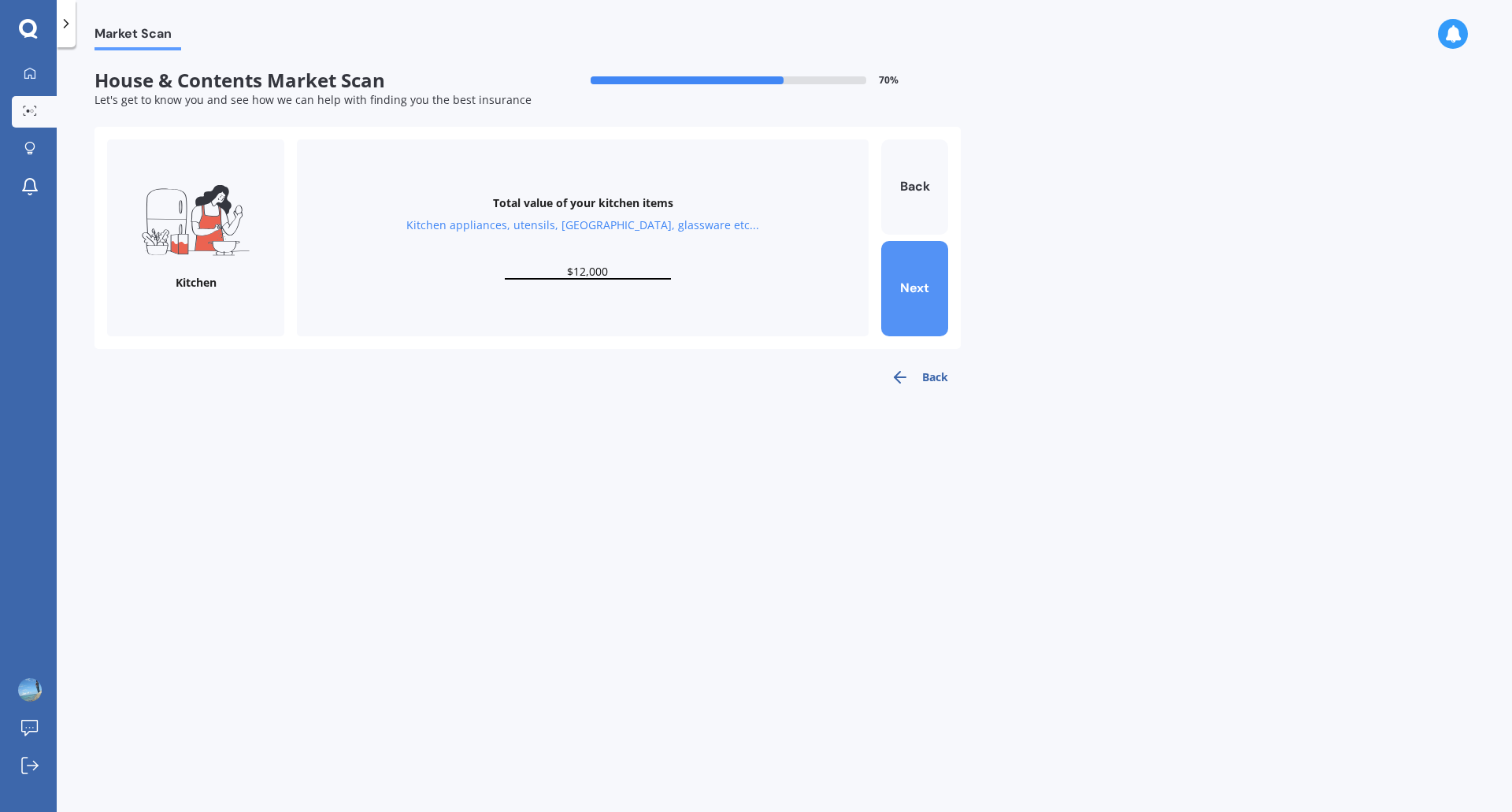
type input "$12,000"
click at [910, 273] on button "Next" at bounding box center [914, 288] width 67 height 95
click at [590, 268] on input "text" at bounding box center [588, 272] width 166 height 15
type input "$3,500"
click at [923, 286] on button "Next" at bounding box center [914, 288] width 67 height 95
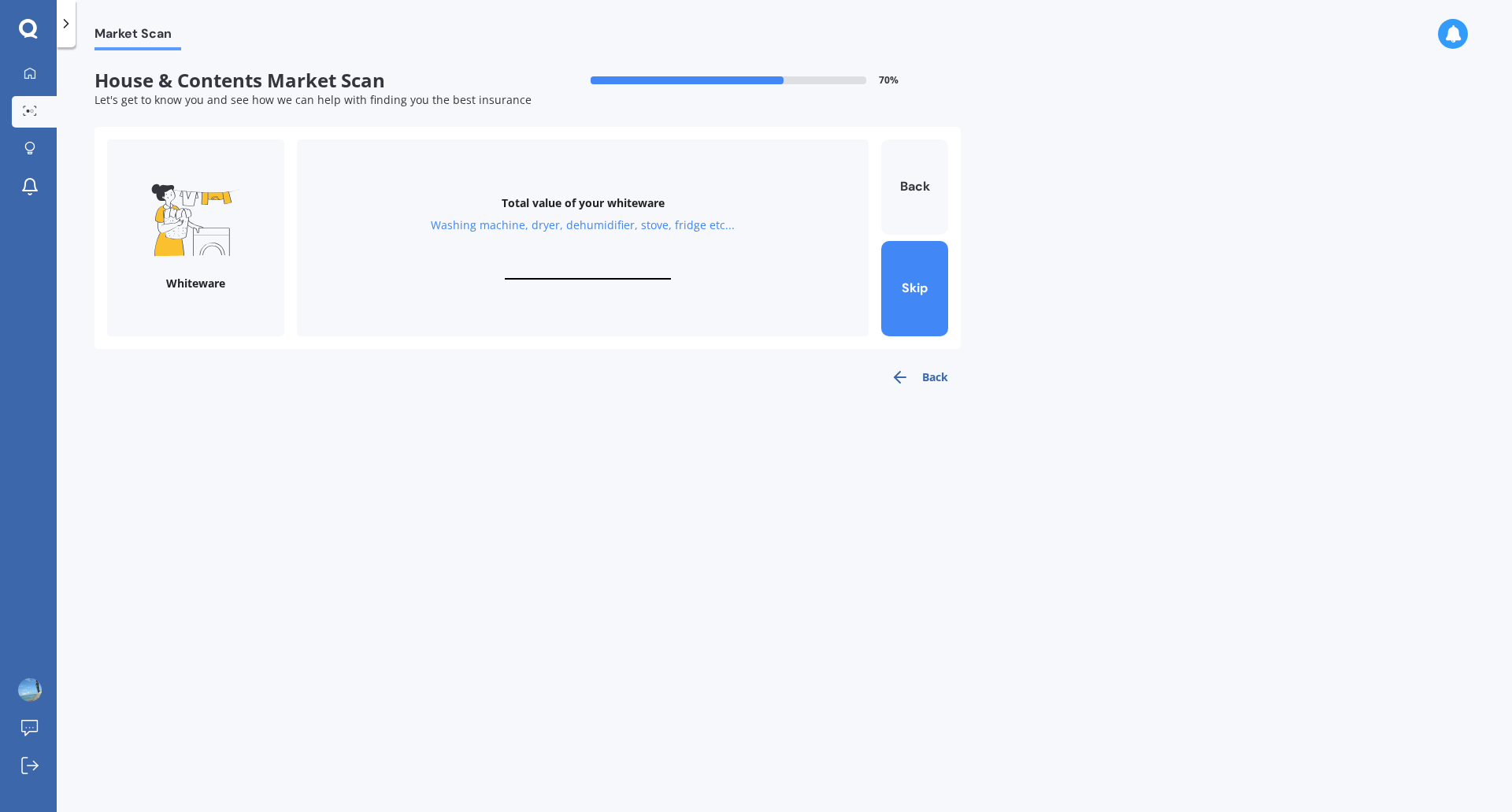
click at [562, 274] on input "text" at bounding box center [588, 272] width 166 height 15
type input "$4,000"
click at [924, 292] on button "Next" at bounding box center [914, 288] width 67 height 95
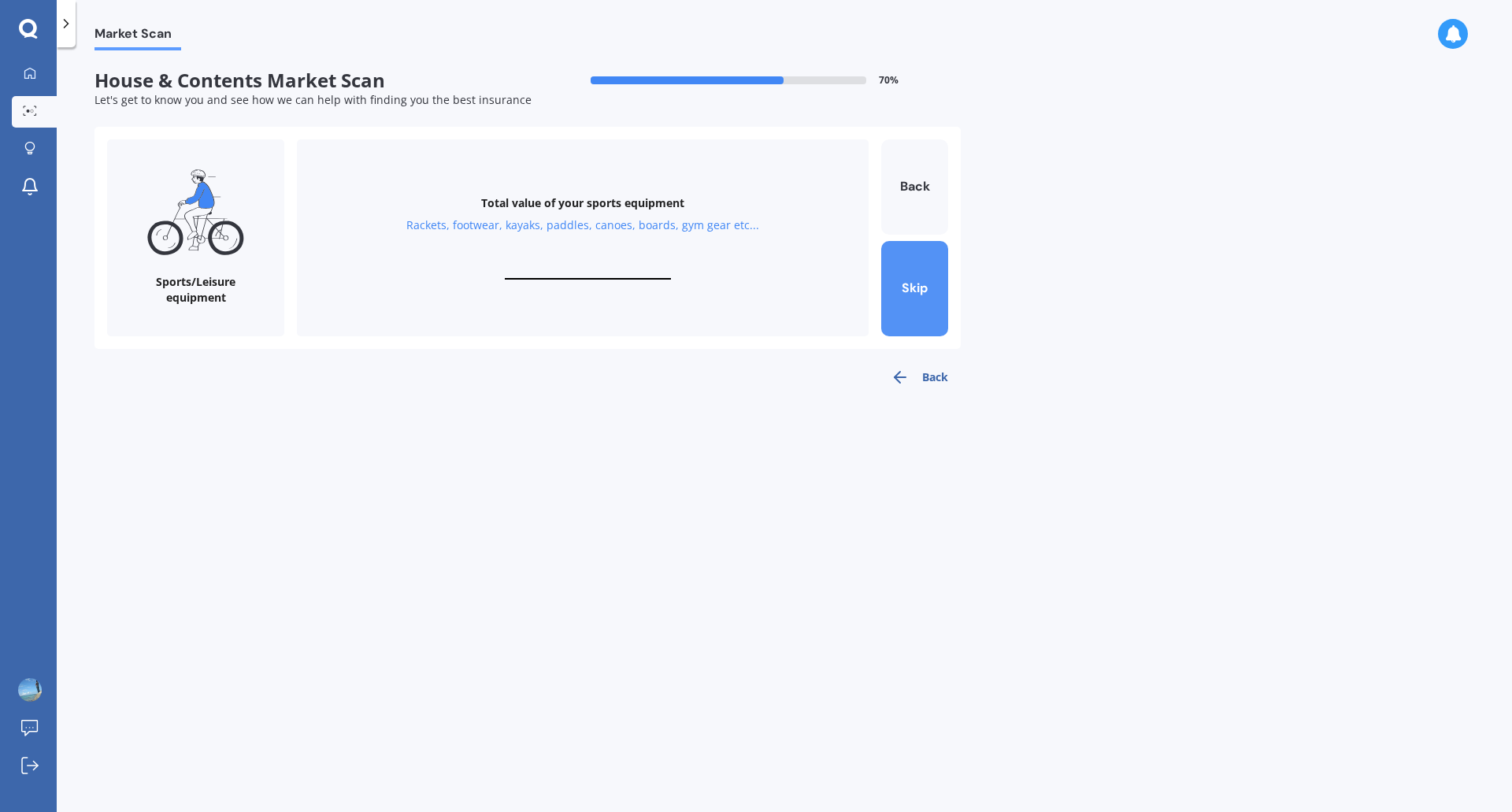
click at [906, 301] on button "Skip" at bounding box center [914, 288] width 67 height 95
click at [891, 285] on button "Skip" at bounding box center [914, 288] width 67 height 95
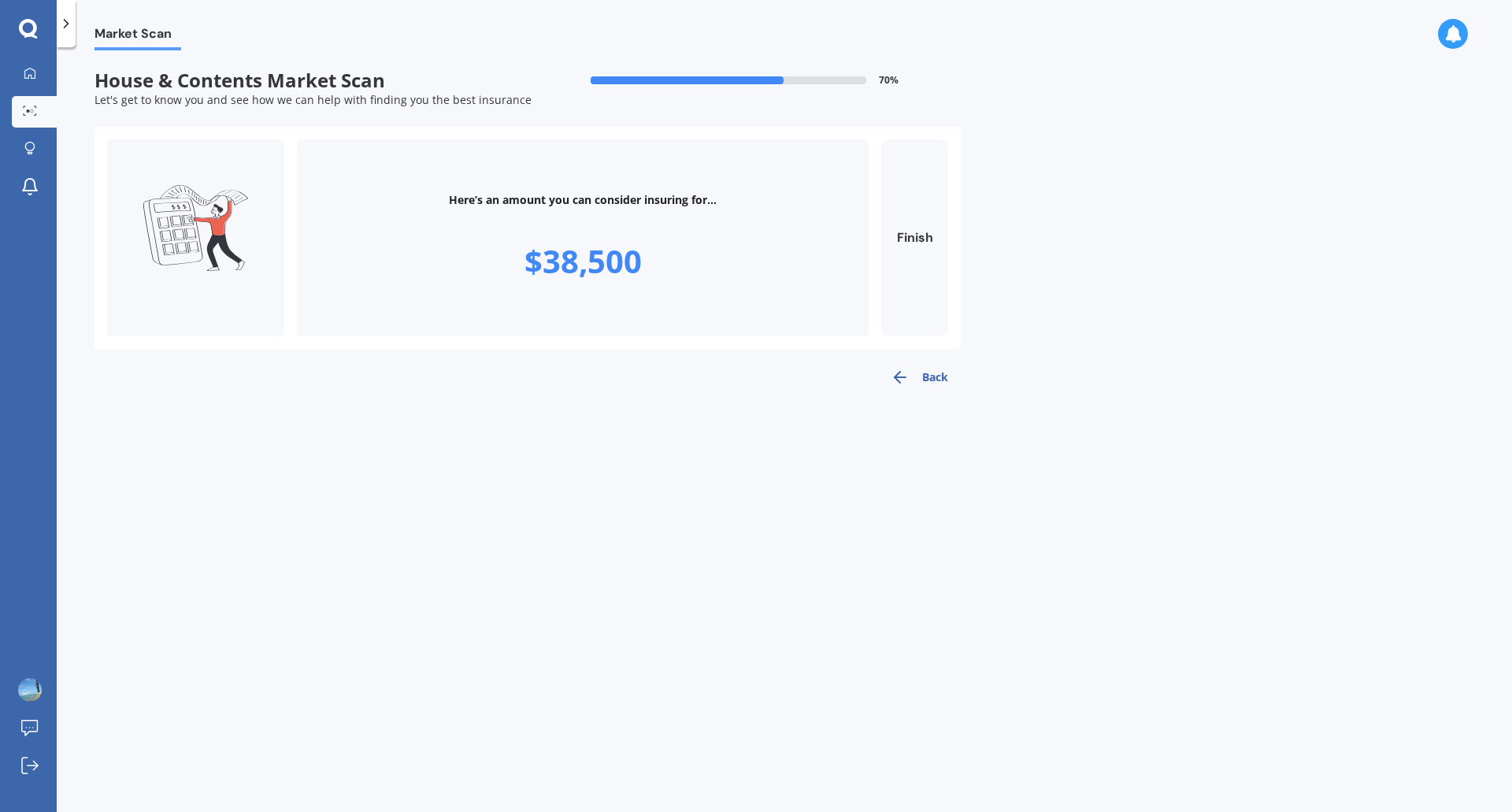
click at [901, 374] on icon "button" at bounding box center [900, 377] width 19 height 19
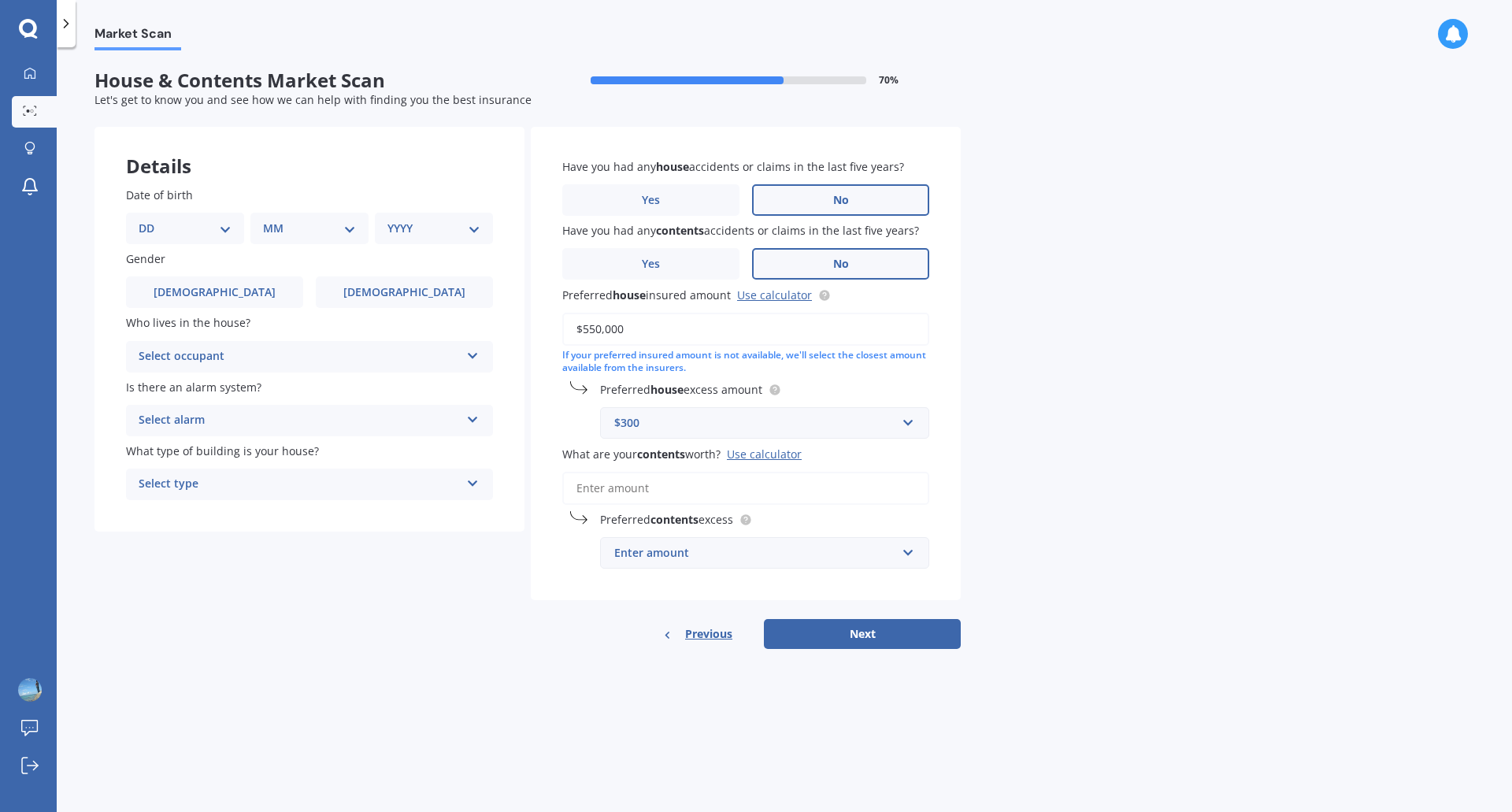
click at [711, 551] on div "Enter amount" at bounding box center [755, 552] width 282 height 17
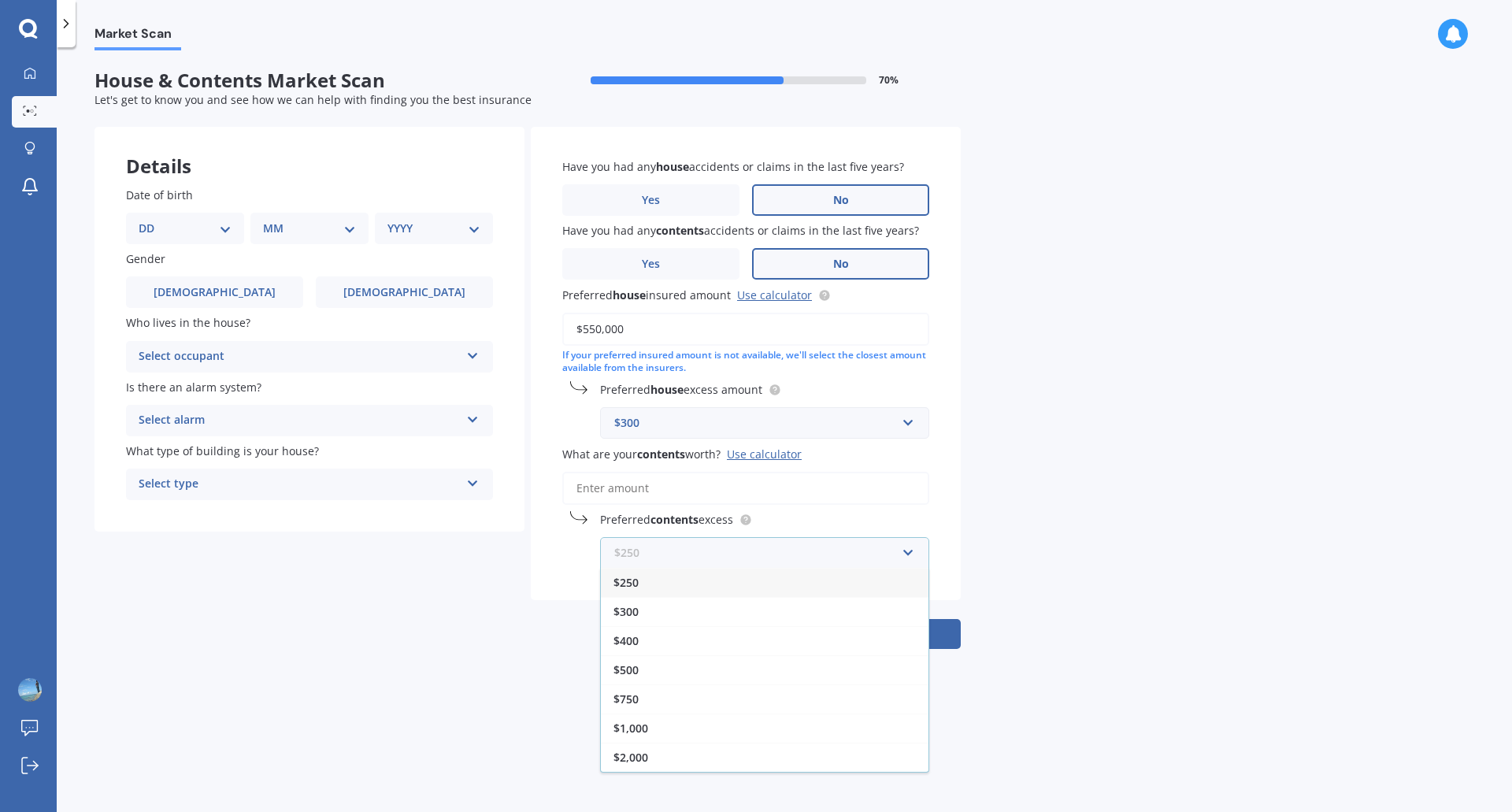
click at [711, 551] on input "text" at bounding box center [759, 553] width 315 height 30
click at [578, 549] on div "Preferred contents excess $250 $250 $300 $400 $500 $750 $1,000 $2,000" at bounding box center [746, 540] width 367 height 58
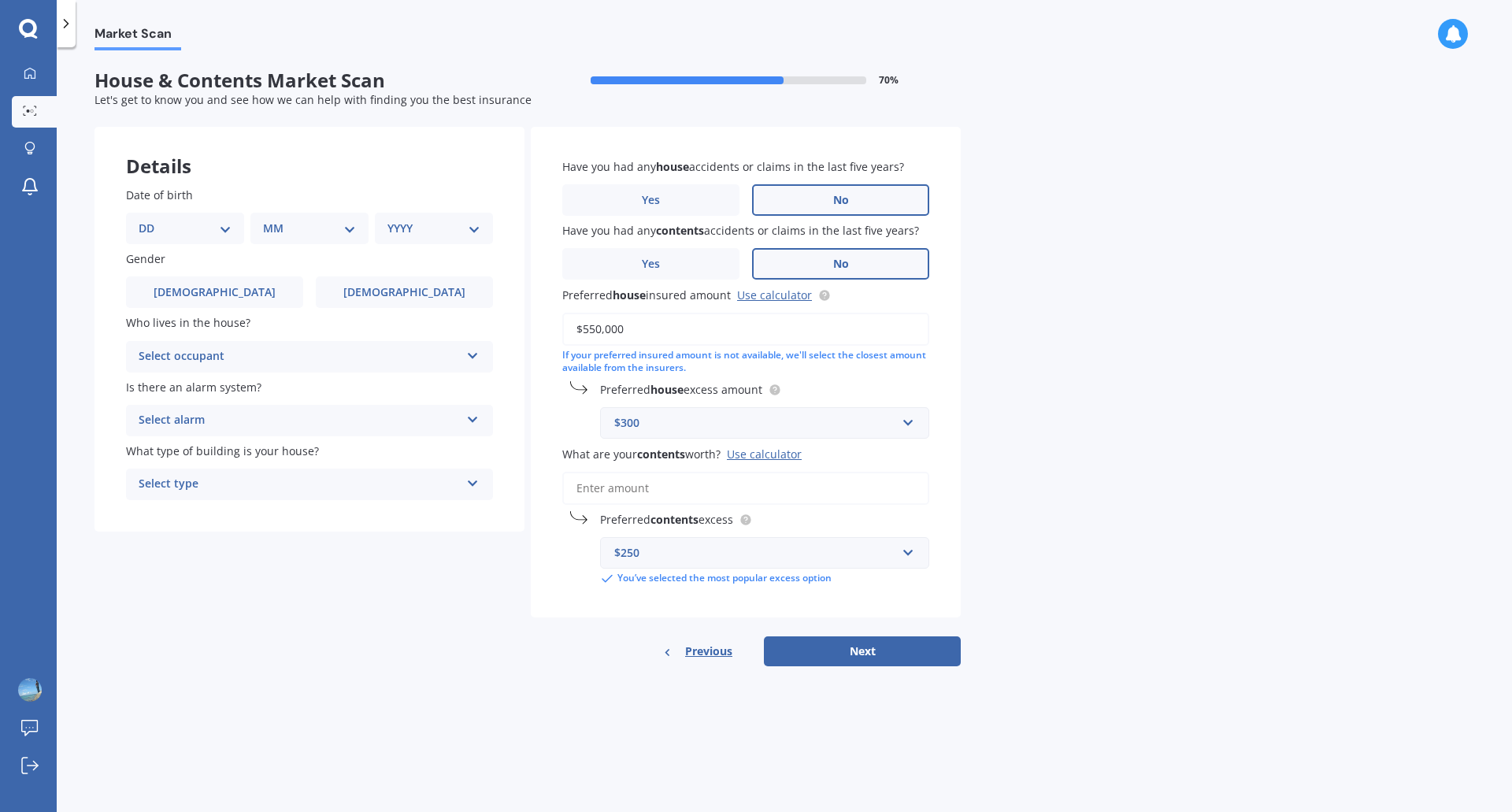
click at [610, 493] on input "What are your contents worth? Use calculator" at bounding box center [746, 488] width 367 height 33
click at [188, 228] on select "DD 01 02 03 04 05 06 07 08 09 10 11 12 13 14 15 16 17 18 19 20 21 22 23 24 25 2…" at bounding box center [185, 228] width 93 height 17
select select "04"
click at [151, 220] on select "DD 01 02 03 04 05 06 07 08 09 10 11 12 13 14 15 16 17 18 19 20 21 22 23 24 25 2…" at bounding box center [185, 228] width 93 height 17
click at [285, 223] on select "MM 01 02 03 04 05 06 07 08 09 10 11 12" at bounding box center [312, 228] width 86 height 17
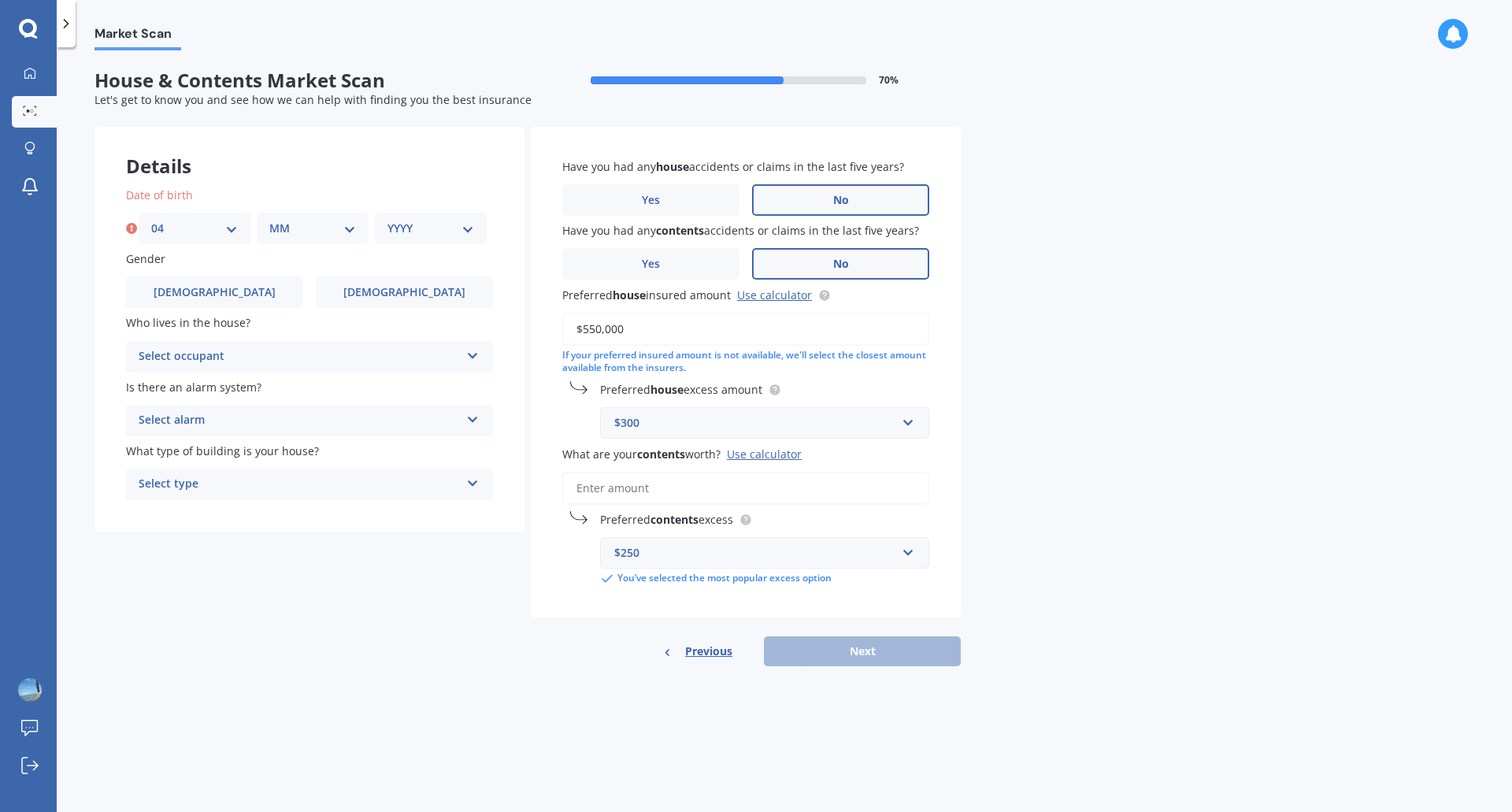
select select "10"
click at [269, 220] on select "MM 01 02 03 04 05 06 07 08 09 10 11 12" at bounding box center [312, 228] width 86 height 17
click at [425, 230] on select "YYYY 2009 2008 2007 2006 2005 2004 2003 2002 2001 2000 1999 1998 1997 1996 1995…" at bounding box center [430, 228] width 86 height 17
select select "1995"
click at [388, 220] on select "YYYY 2009 2008 2007 2006 2005 2004 2003 2002 2001 2000 1999 1998 1997 1996 1995…" at bounding box center [430, 228] width 86 height 17
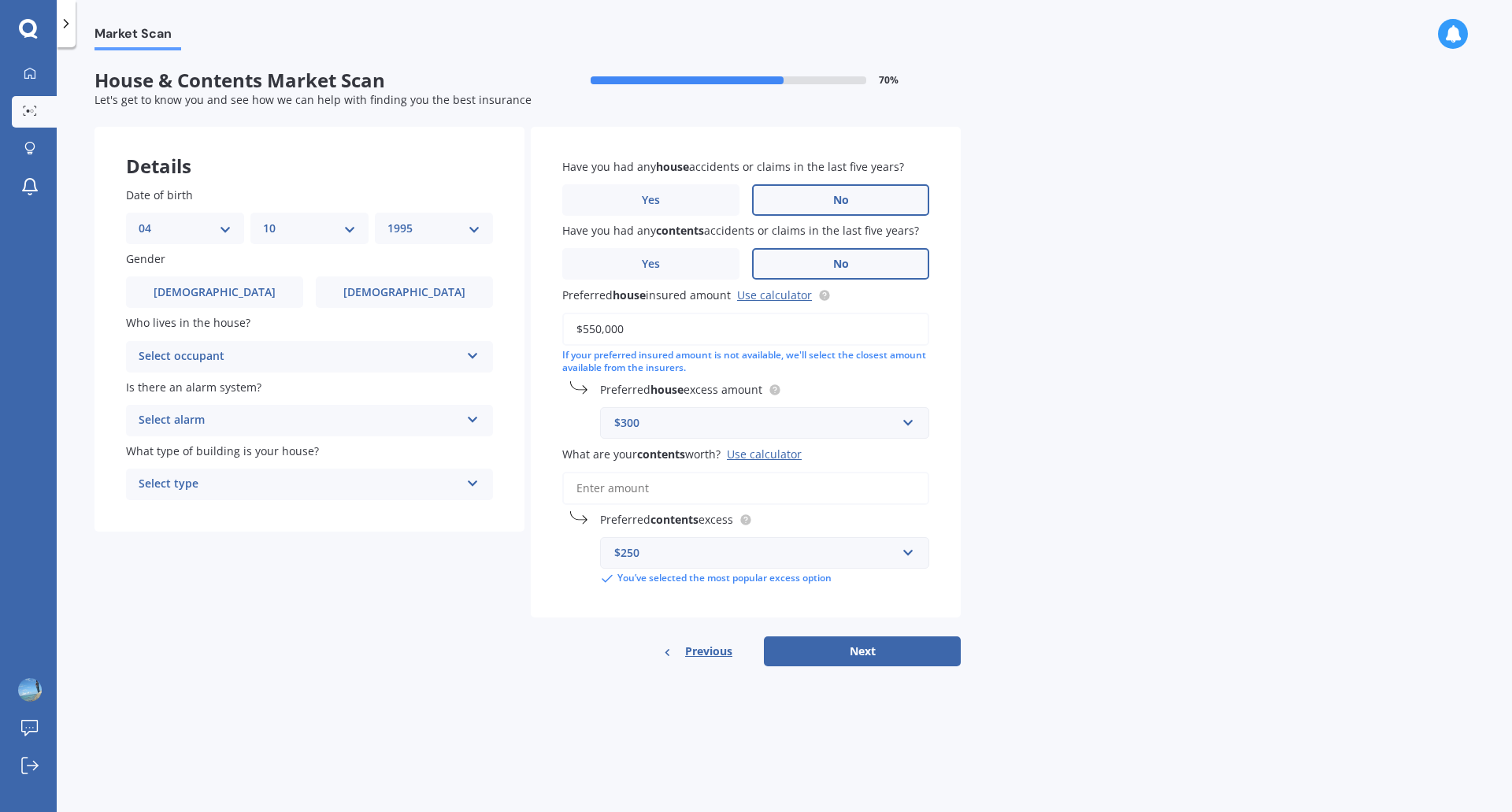
click at [396, 570] on div "Details Date of birth DD 01 02 03 04 05 06 07 08 09 10 11 12 13 14 15 16 17 18 …" at bounding box center [527, 397] width 866 height 540
drag, startPoint x: 214, startPoint y: 291, endPoint x: 232, endPoint y: 319, distance: 33.3
click at [213, 292] on span "Male" at bounding box center [214, 293] width 122 height 13
click at [0, 0] on input "Male" at bounding box center [0, 0] width 0 height 0
click at [249, 363] on div "Select occupant" at bounding box center [299, 357] width 321 height 19
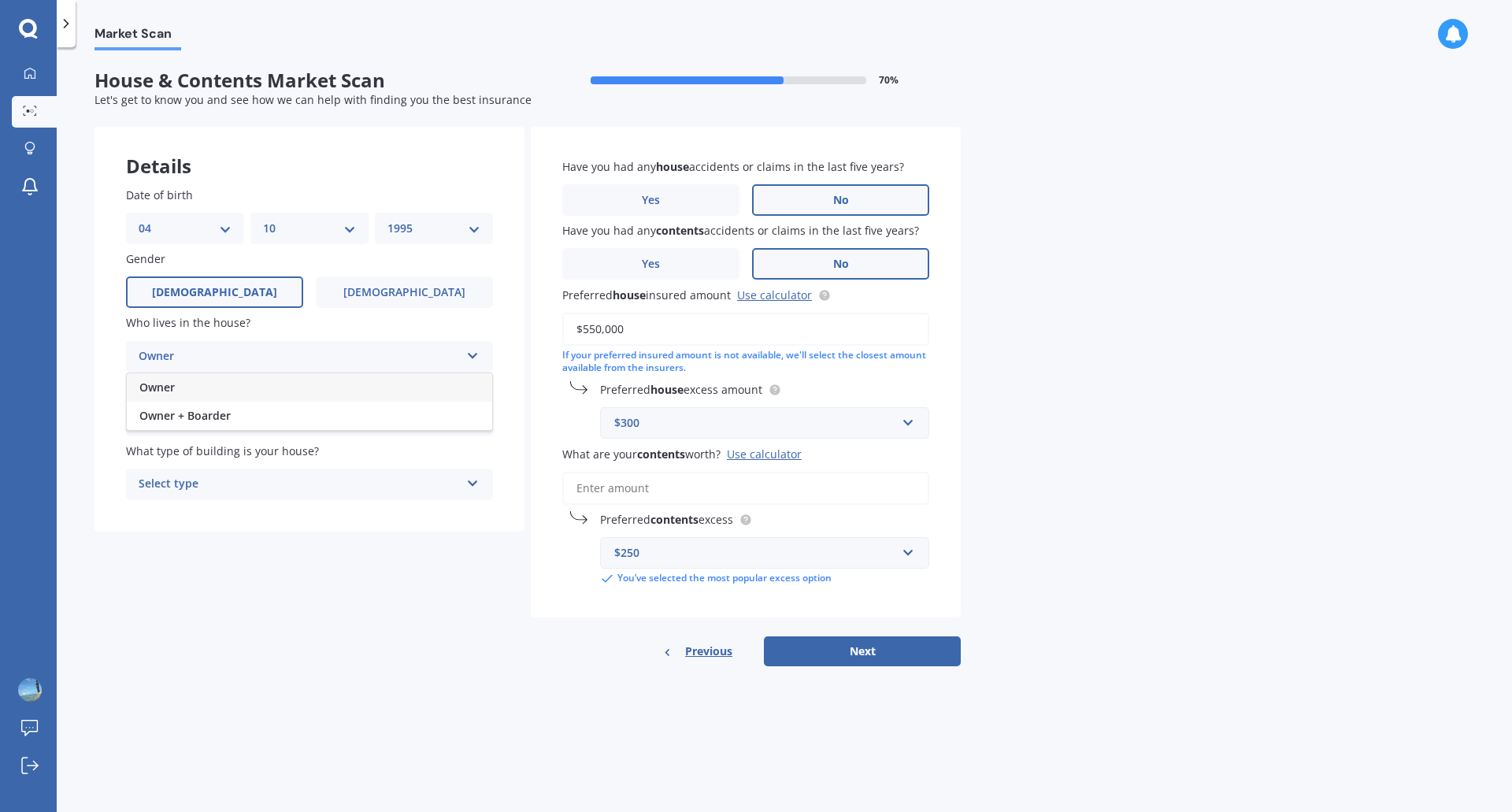
click at [197, 390] on div "Owner" at bounding box center [309, 388] width 365 height 28
click at [194, 422] on div "Select alarm" at bounding box center [299, 420] width 321 height 19
click at [183, 458] on span "Yes, monitored" at bounding box center [180, 451] width 82 height 15
click at [236, 484] on div "Select type" at bounding box center [299, 484] width 321 height 19
click at [206, 517] on span "Freestanding" at bounding box center [174, 515] width 70 height 15
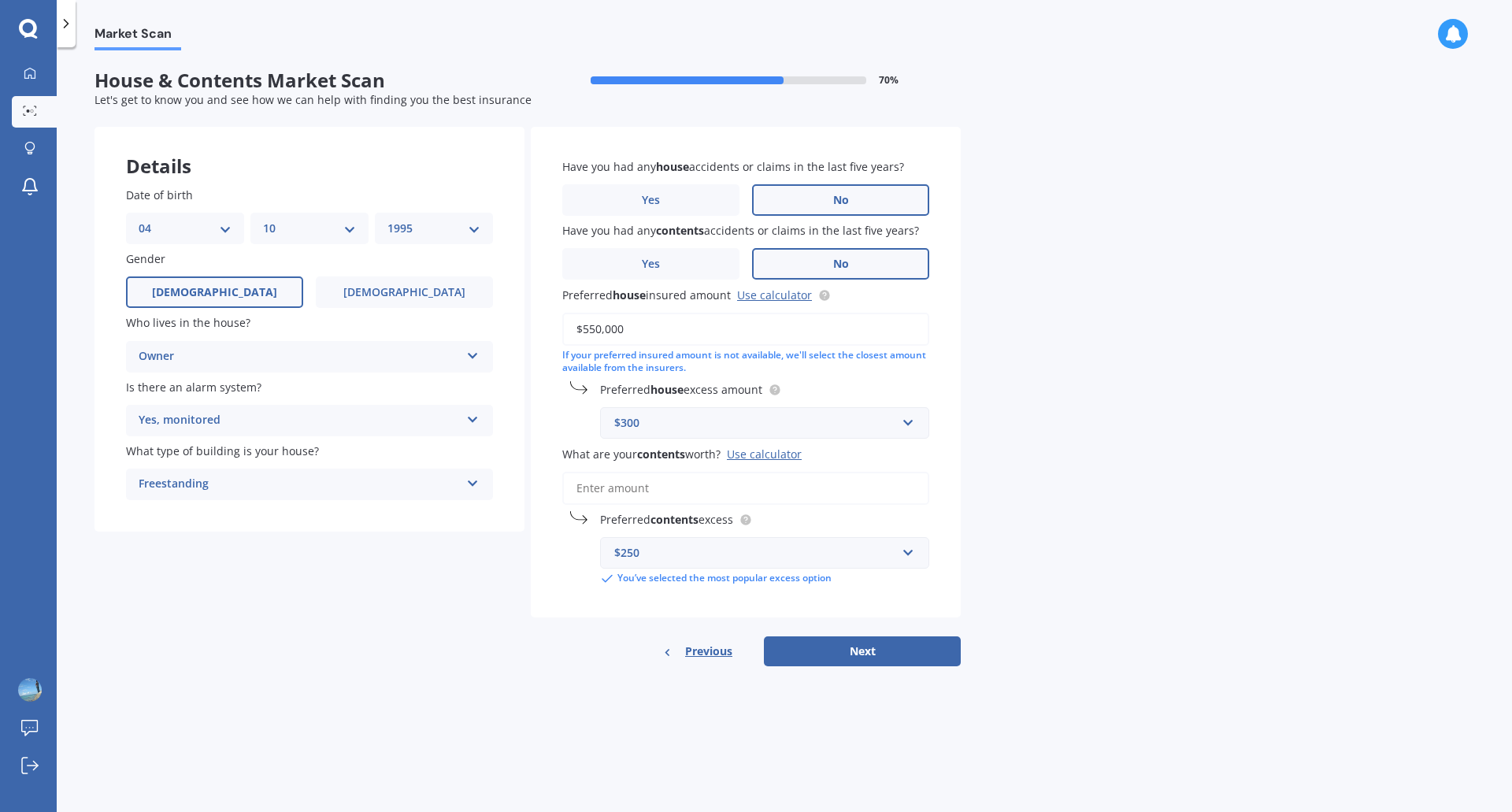
drag, startPoint x: 387, startPoint y: 558, endPoint x: 359, endPoint y: 542, distance: 32.2
click at [385, 557] on div "Details Date of birth DD 01 02 03 04 05 06 07 08 09 10 11 12 13 14 15 16 17 18 …" at bounding box center [527, 397] width 866 height 540
click at [658, 491] on input "What are your contents worth? Use calculator" at bounding box center [746, 488] width 367 height 33
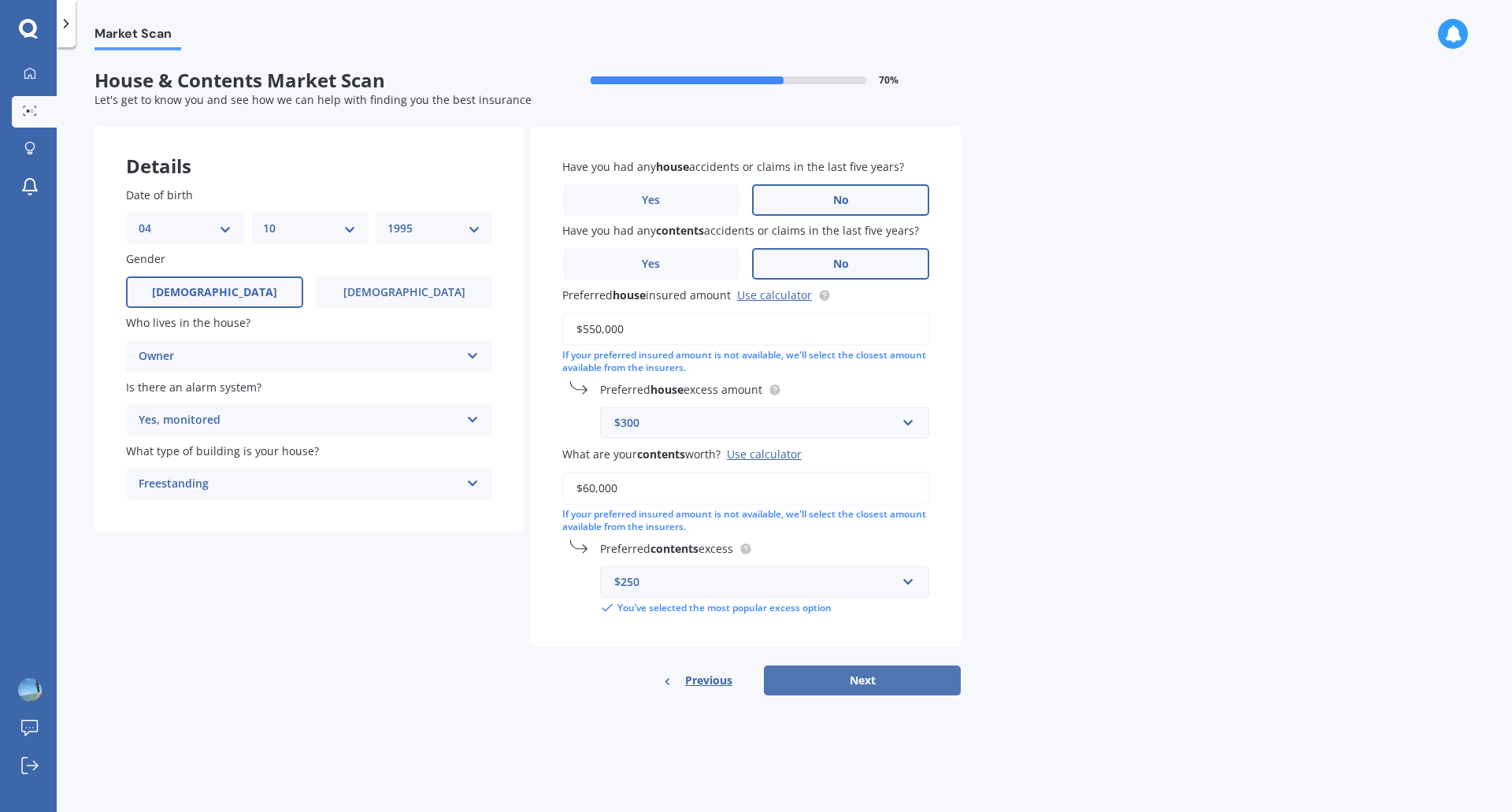
type input "$60,000"
click at [810, 680] on button "Next" at bounding box center [861, 681] width 196 height 30
select select "04"
select select "10"
select select "1995"
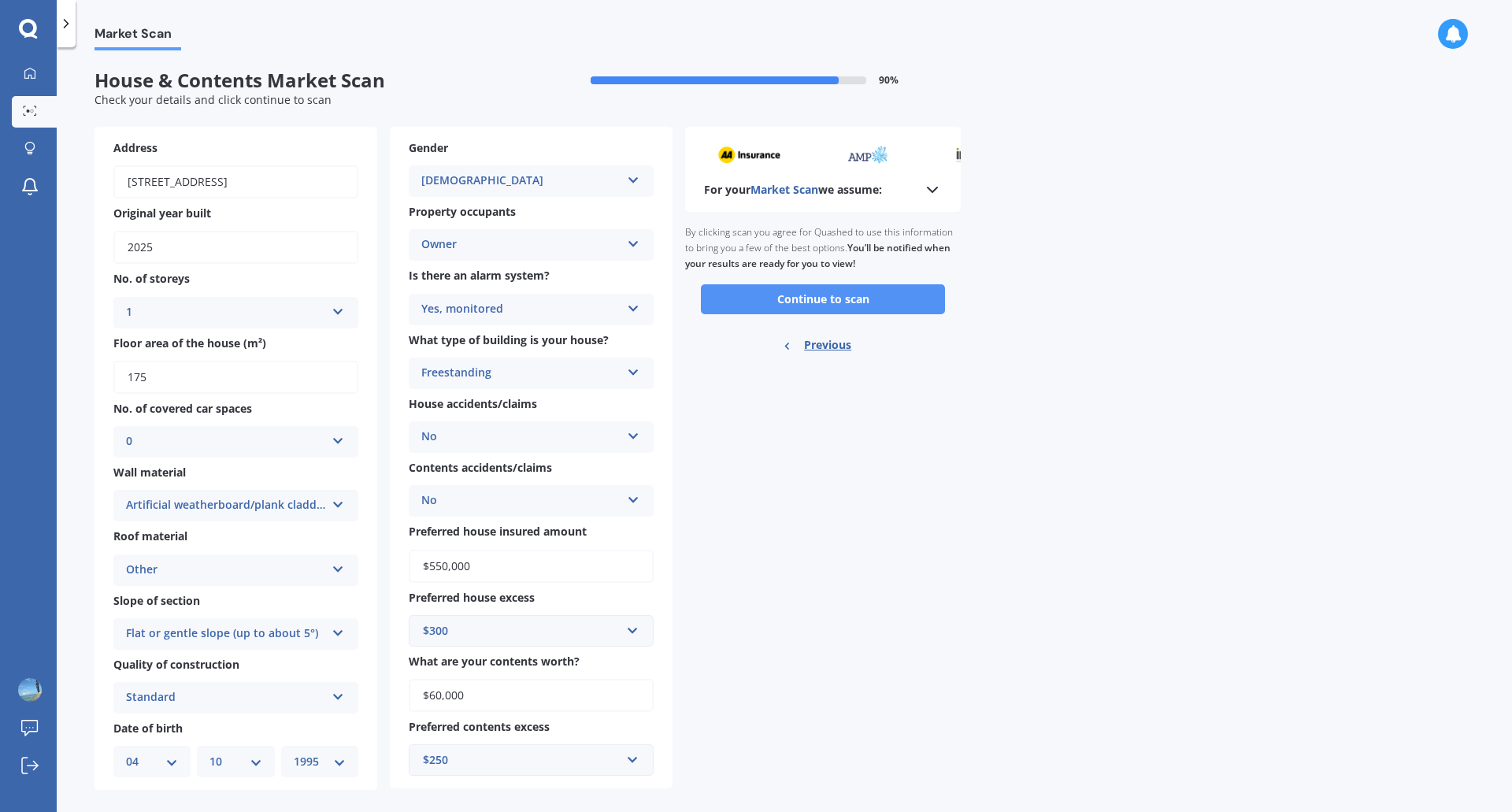
click at [831, 299] on button "Continue to scan" at bounding box center [822, 300] width 244 height 30
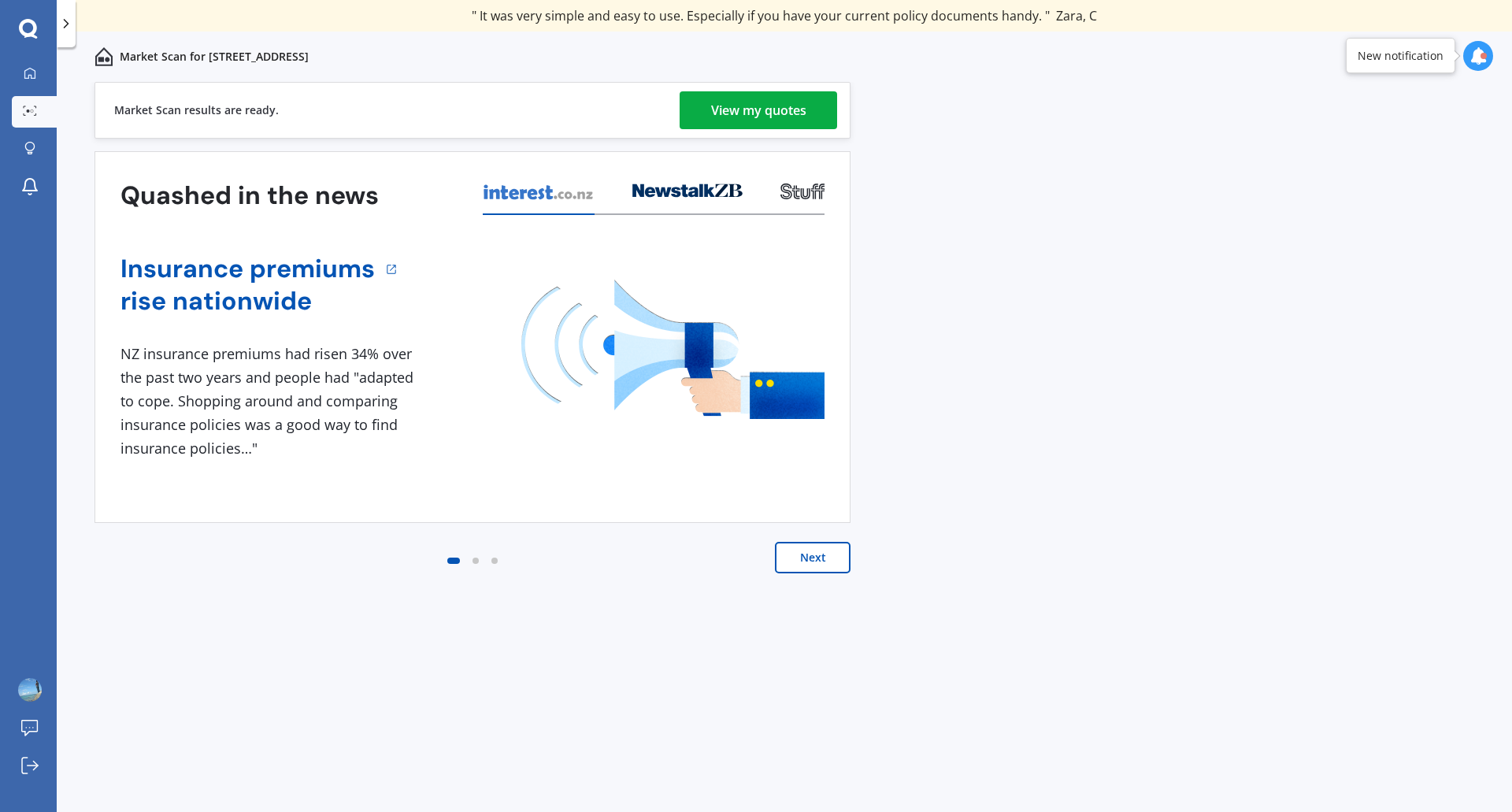
click at [818, 551] on button "Next" at bounding box center [812, 557] width 76 height 31
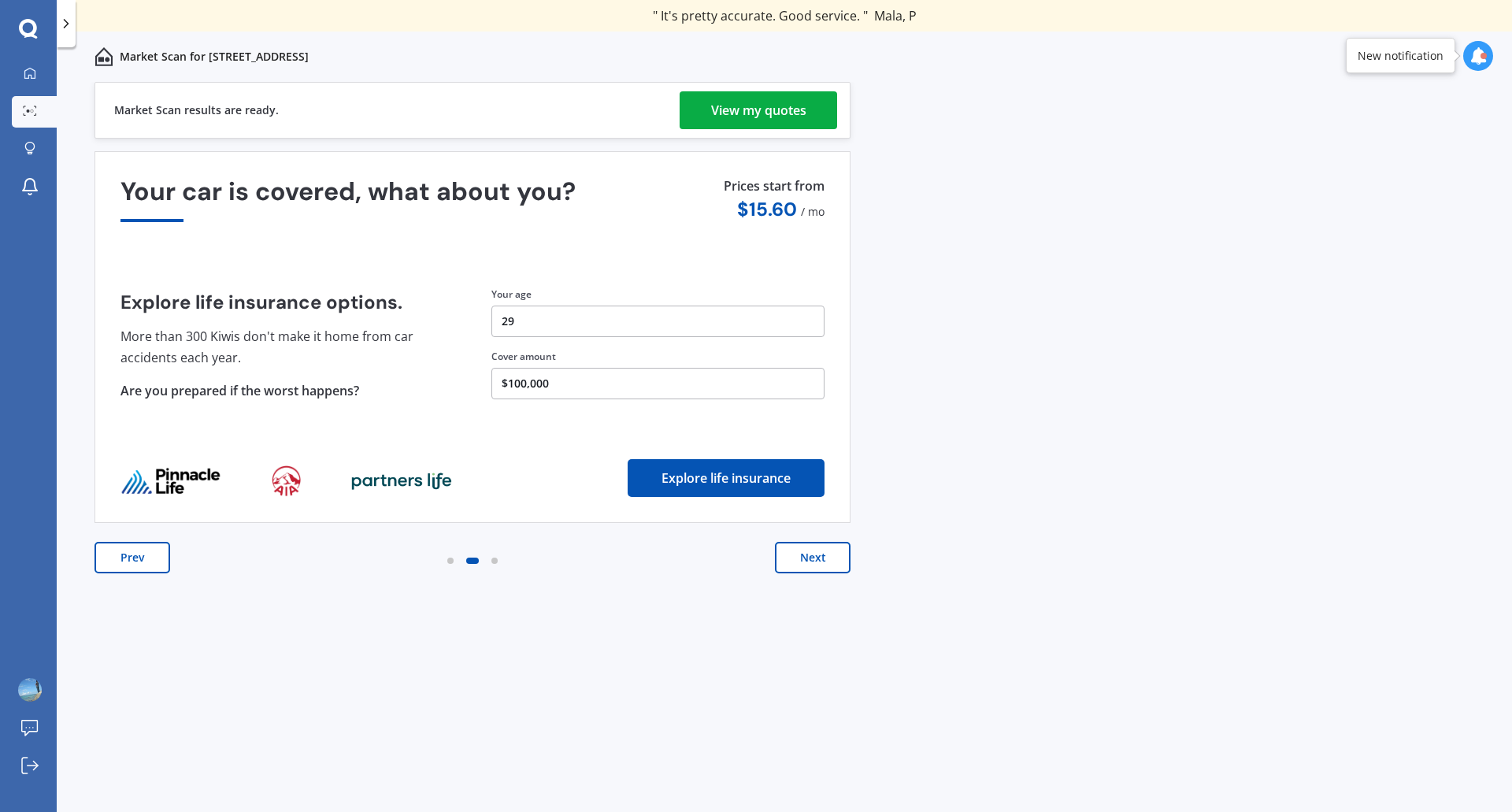
click at [756, 108] on div "View my quotes" at bounding box center [758, 110] width 95 height 38
